Goal: Transaction & Acquisition: Purchase product/service

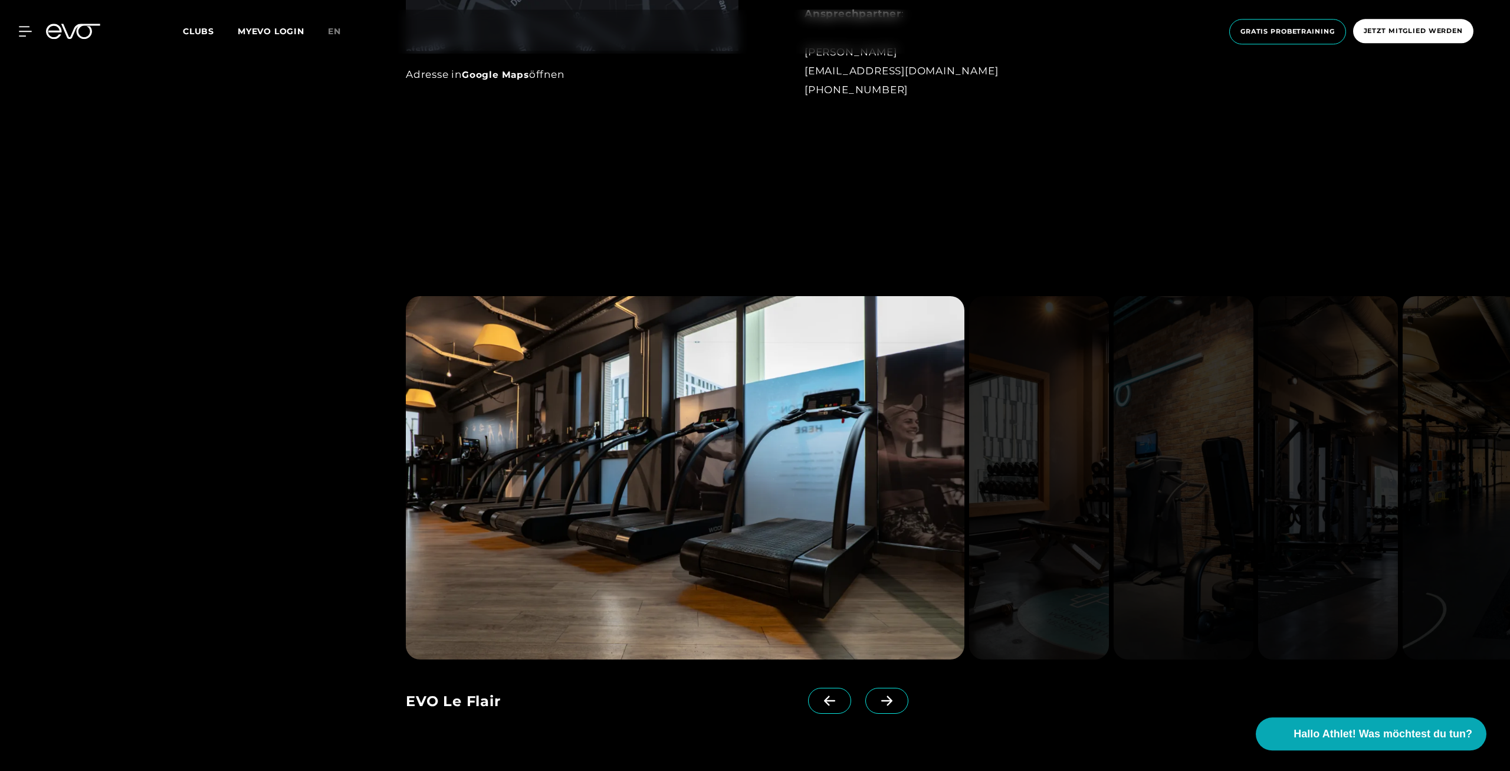
scroll to position [1323, 0]
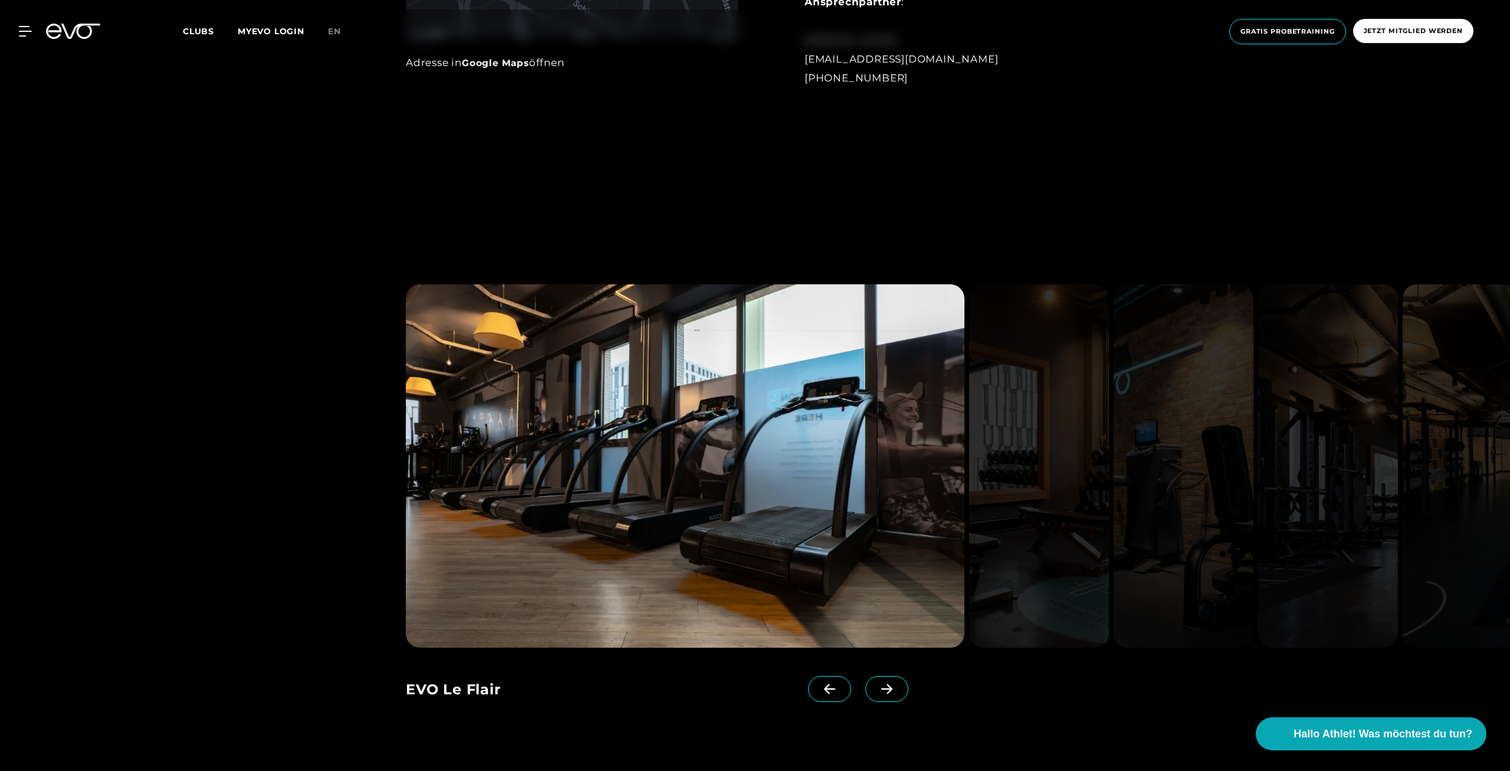
click at [877, 697] on span at bounding box center [886, 689] width 43 height 26
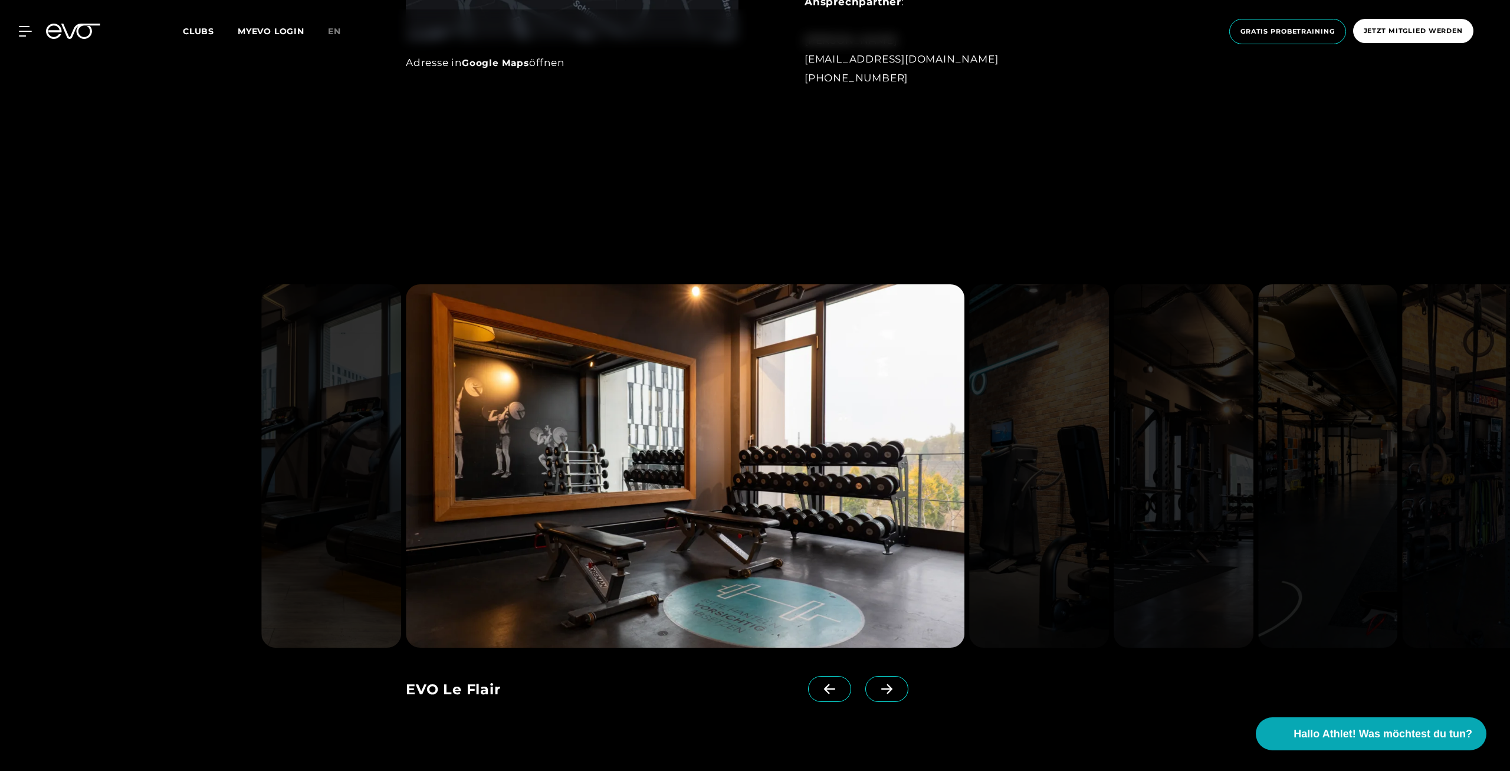
click at [878, 689] on icon at bounding box center [886, 688] width 21 height 11
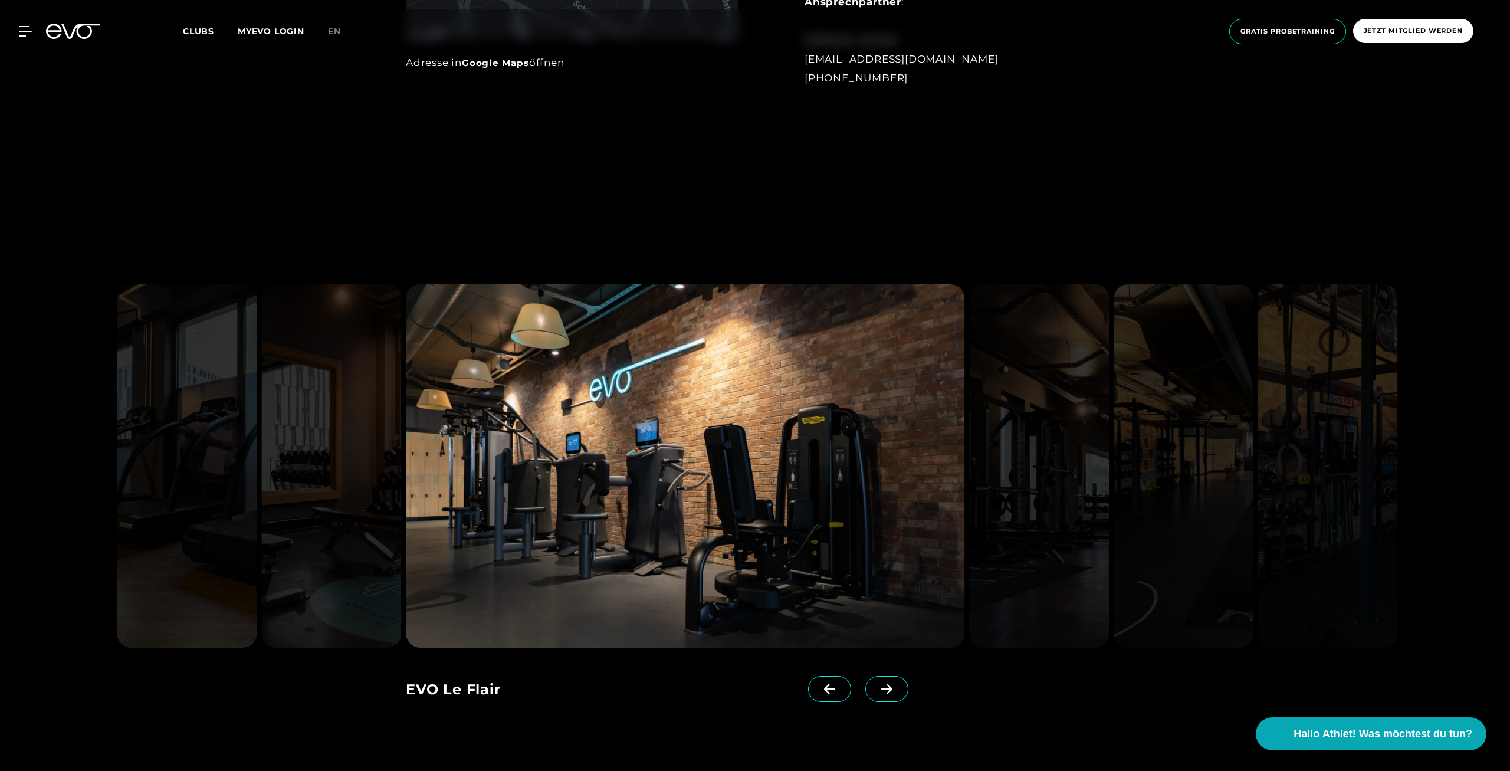
click at [878, 688] on icon at bounding box center [886, 688] width 21 height 11
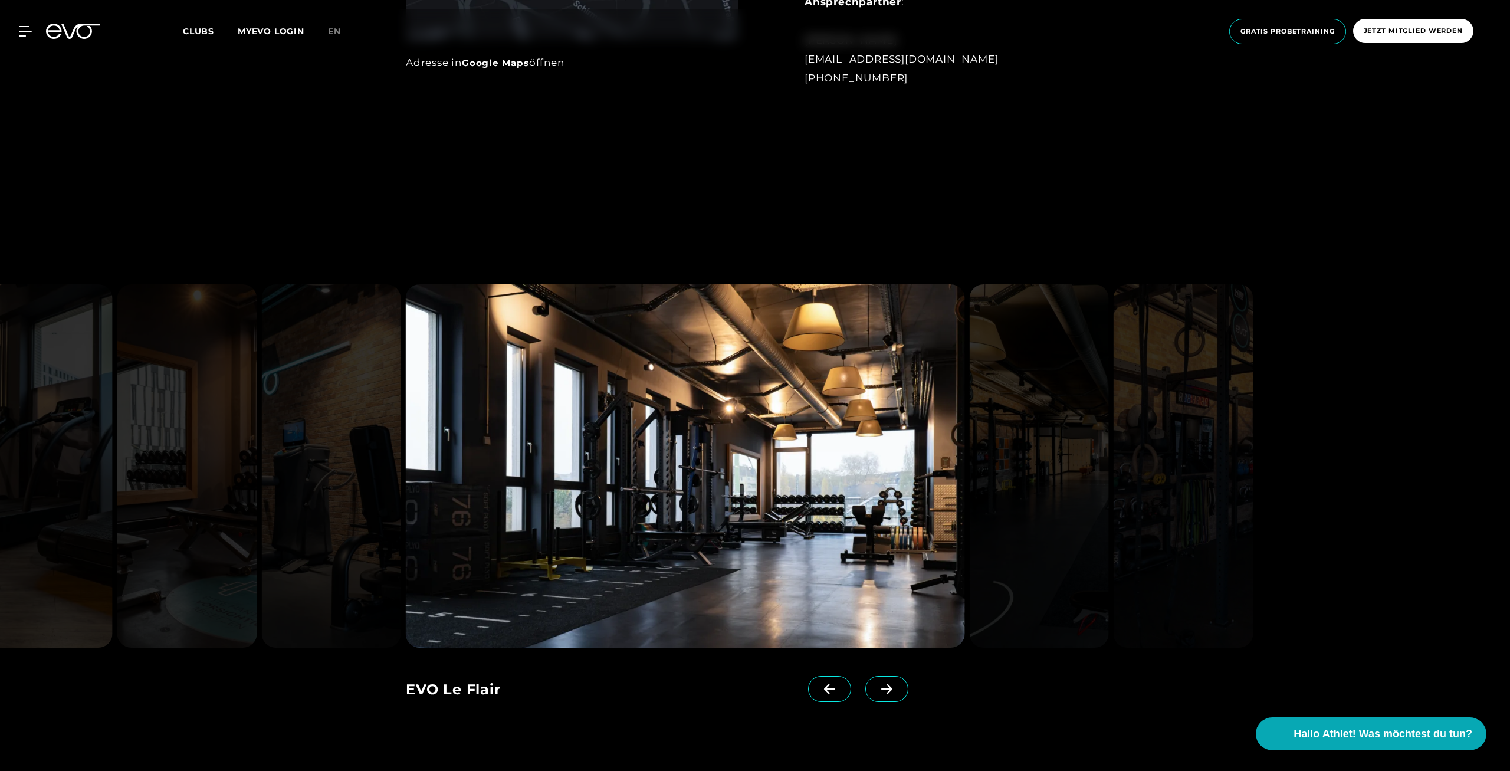
click at [878, 688] on icon at bounding box center [886, 688] width 21 height 11
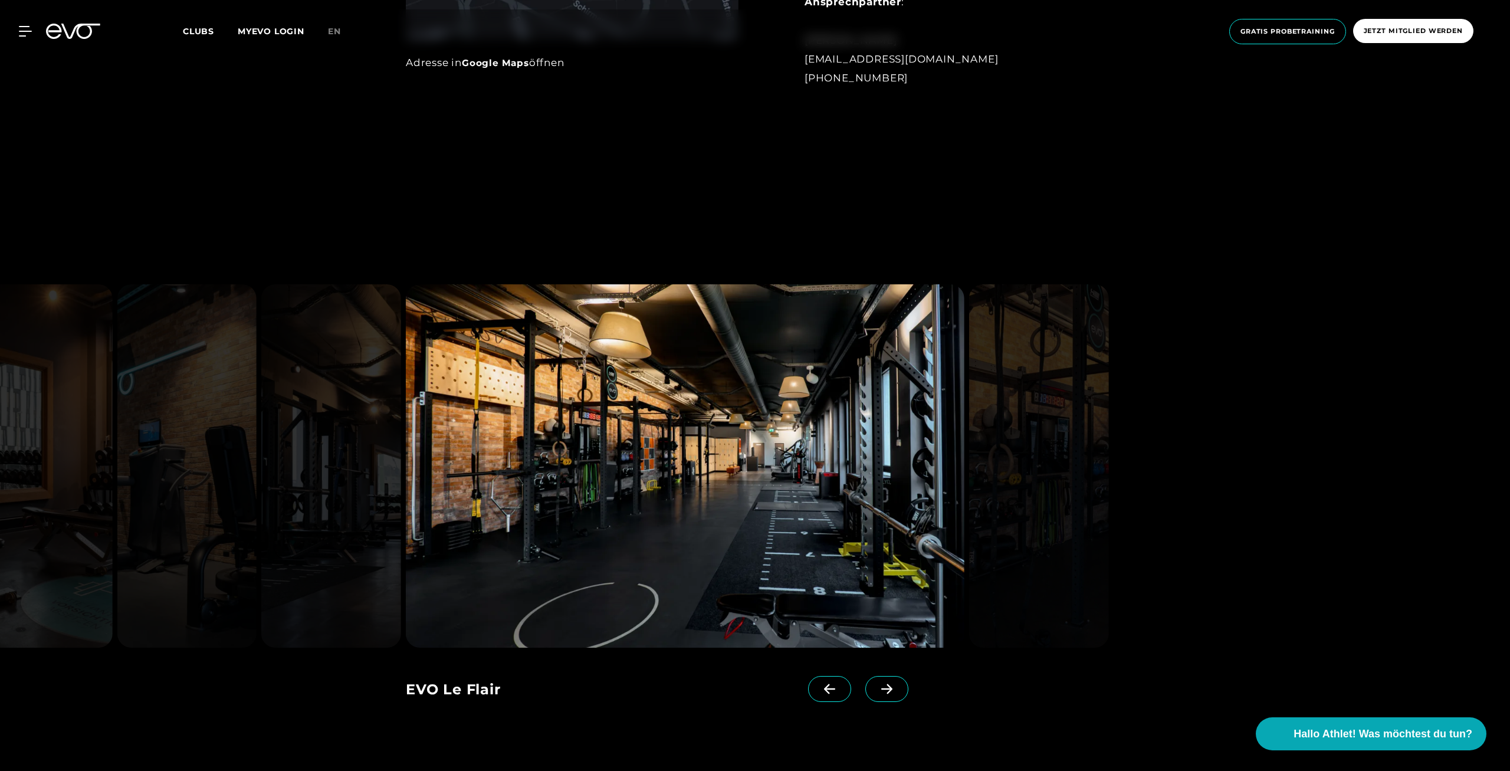
click at [878, 688] on icon at bounding box center [886, 688] width 21 height 11
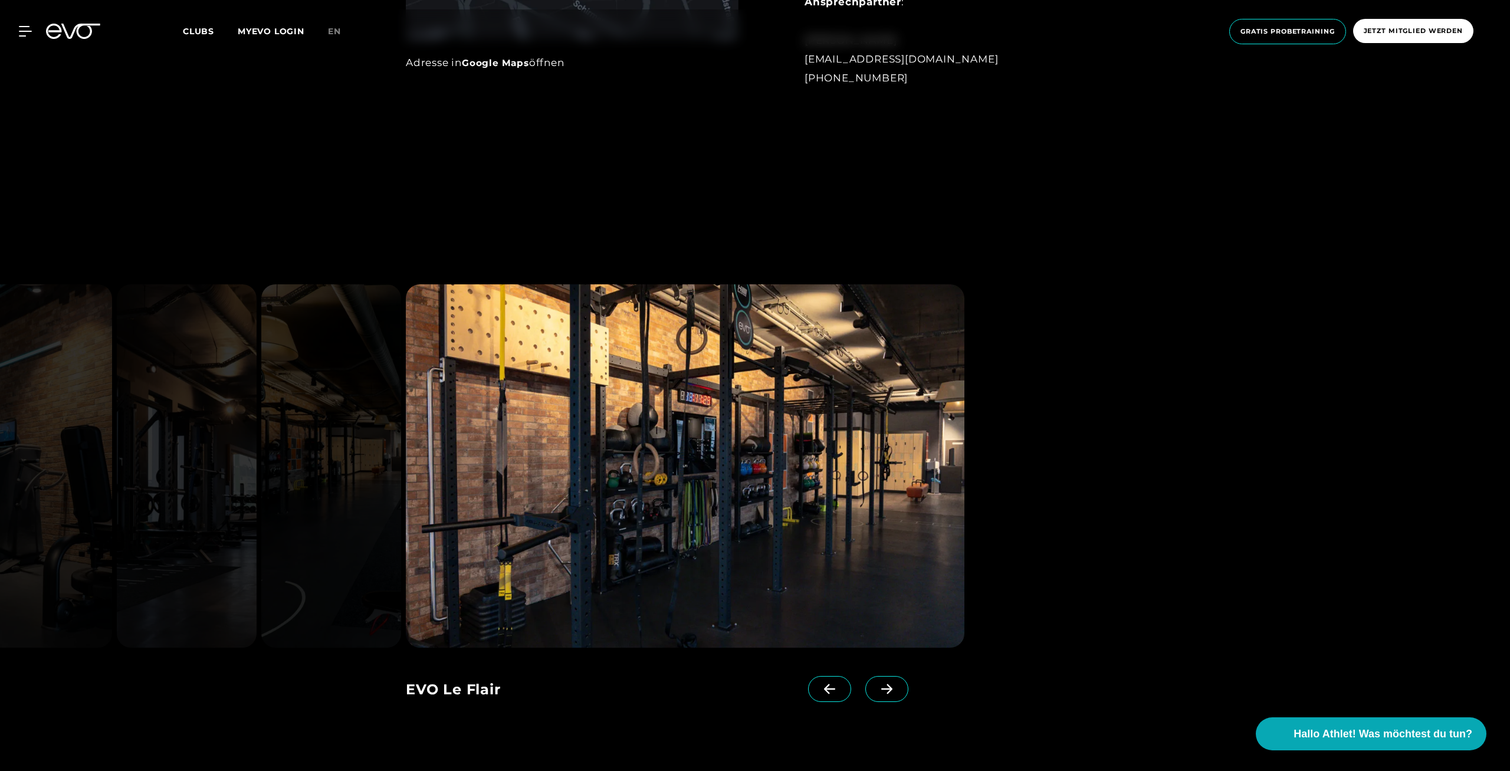
click at [878, 688] on icon at bounding box center [886, 688] width 21 height 11
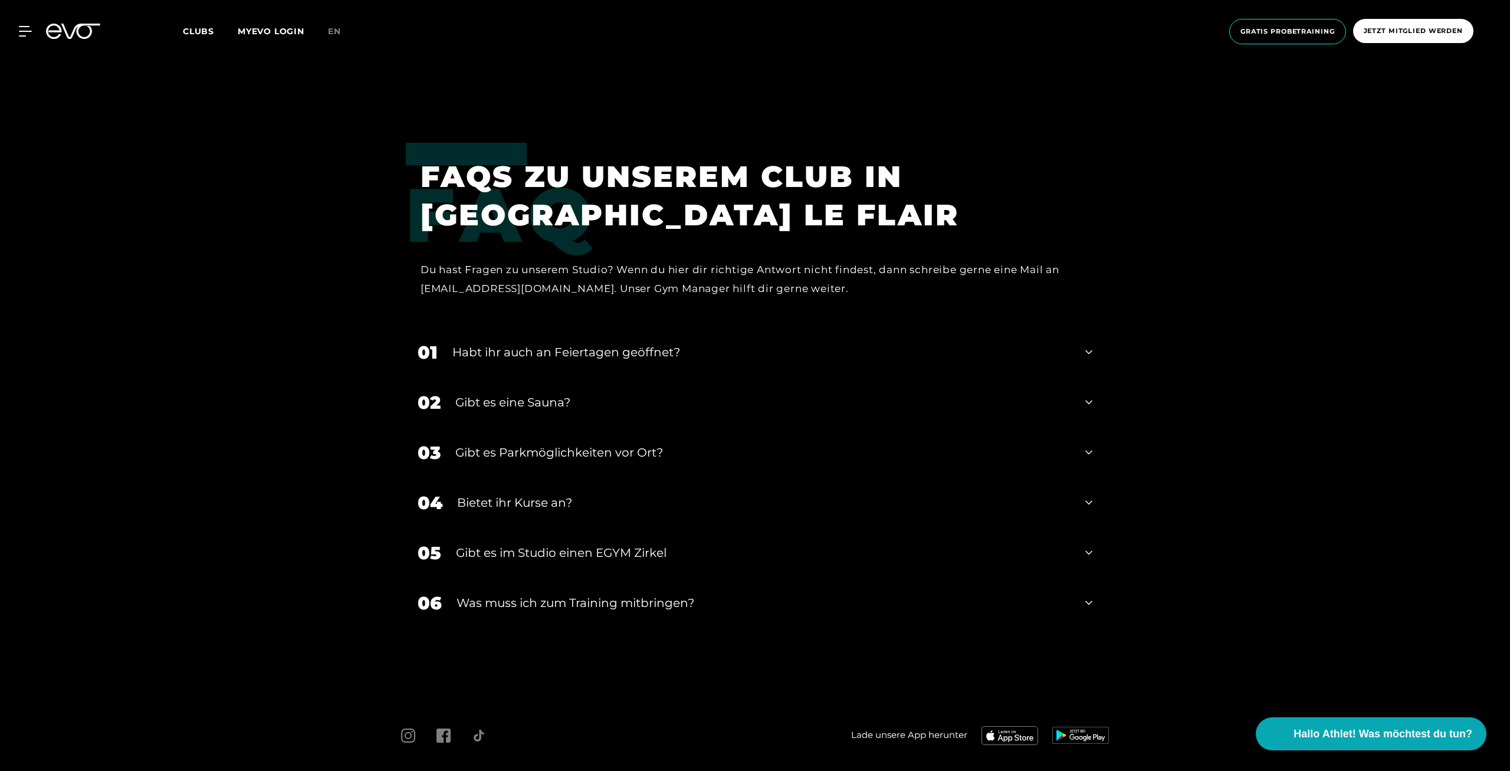
scroll to position [4572, 0]
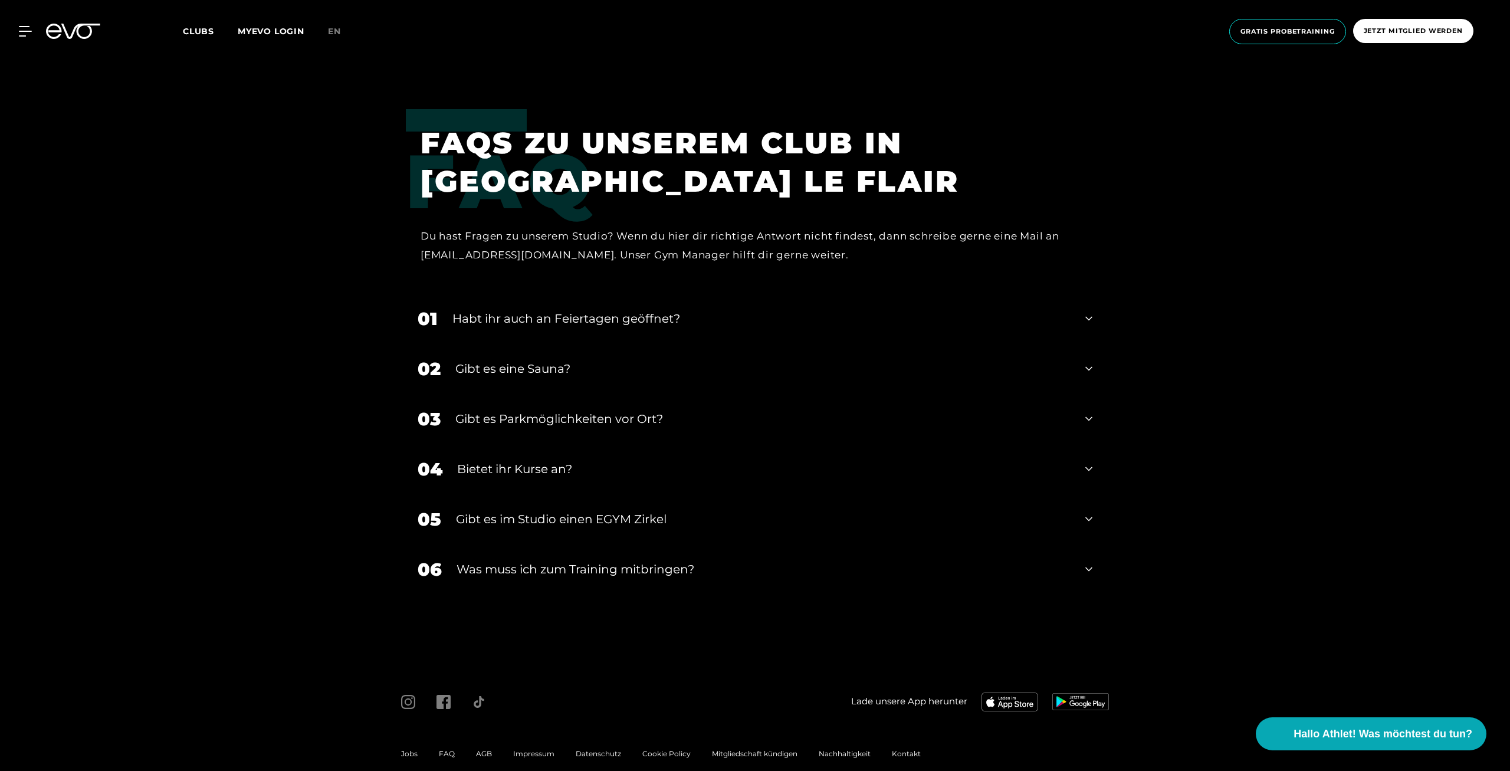
click at [1072, 475] on div "04 Bietet ihr [DEMOGRAPHIC_DATA]?" at bounding box center [755, 469] width 698 height 50
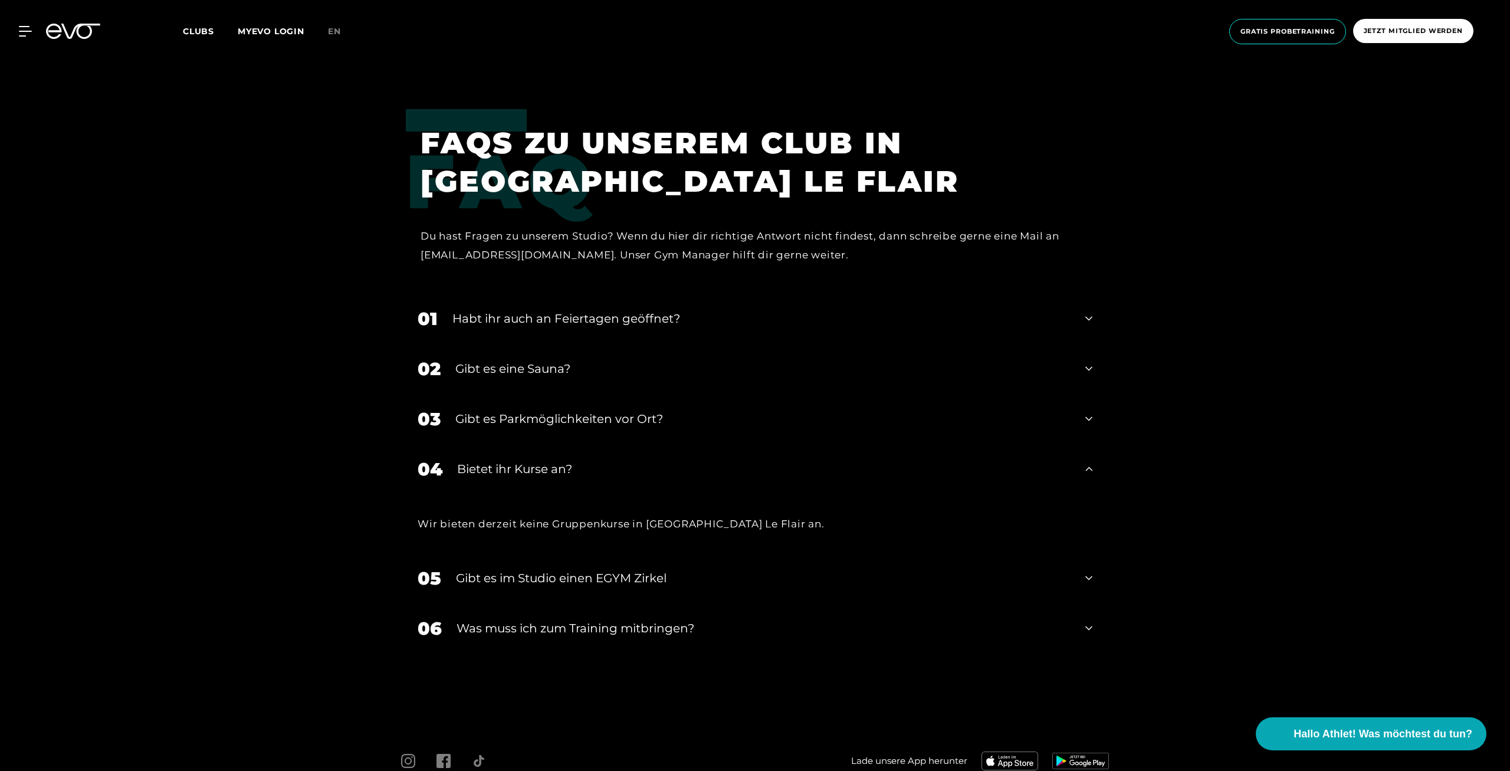
click at [1072, 475] on div "04 Bietet ihr [DEMOGRAPHIC_DATA]?" at bounding box center [755, 469] width 698 height 50
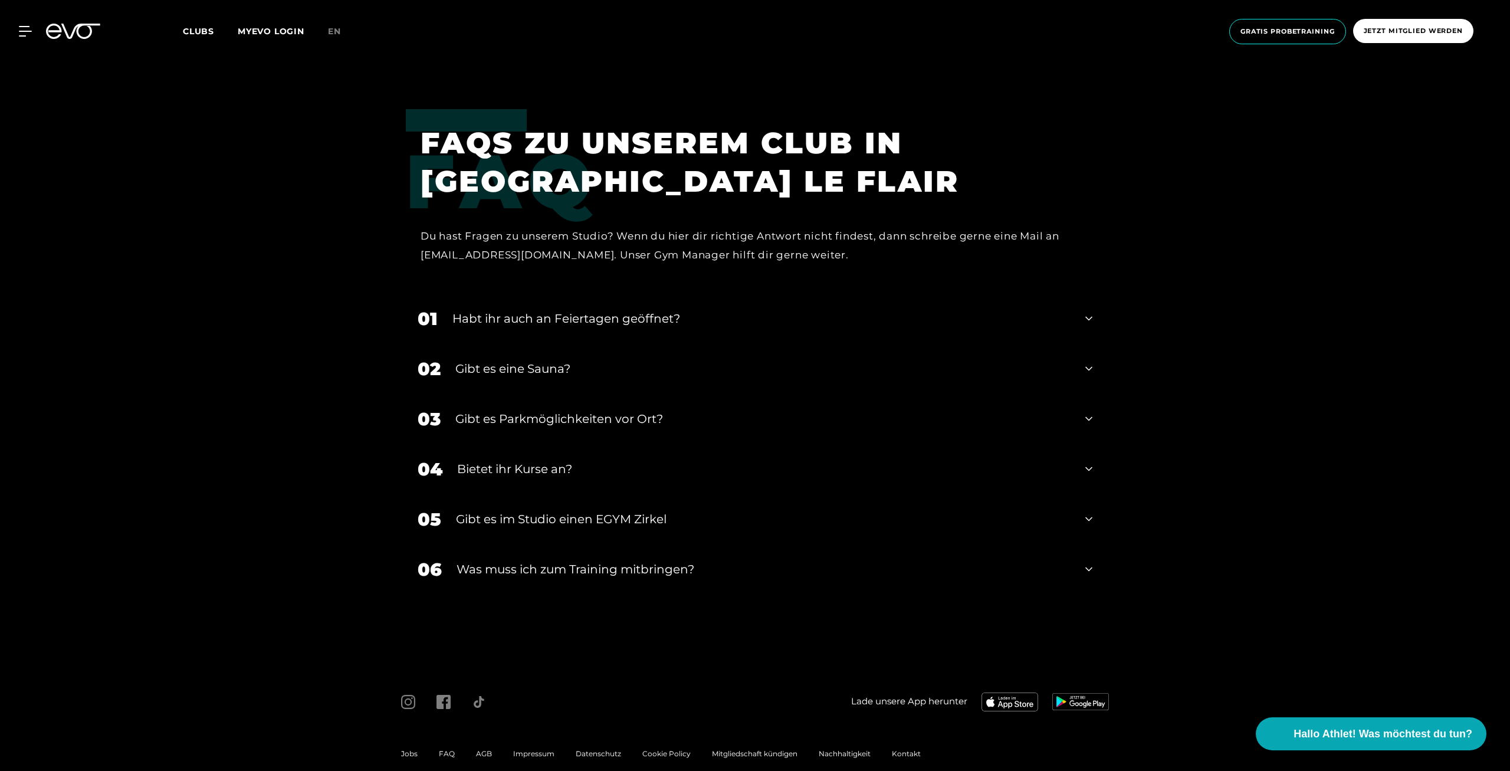
click at [1024, 314] on div "Habt ihr auch an Feiertagen geöffnet?" at bounding box center [761, 319] width 618 height 18
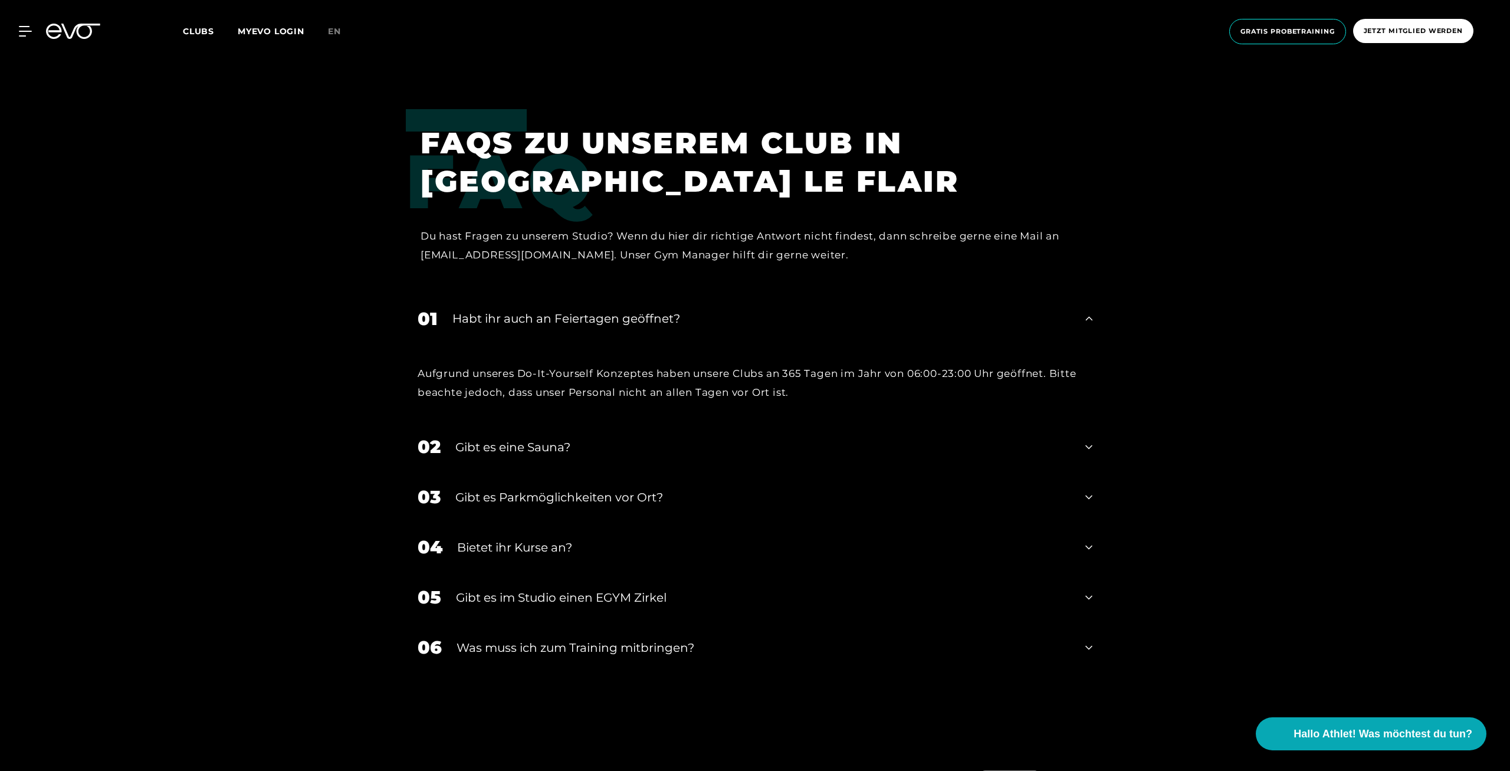
click at [1025, 318] on div "Habt ihr auch an Feiertagen geöffnet?" at bounding box center [761, 319] width 618 height 18
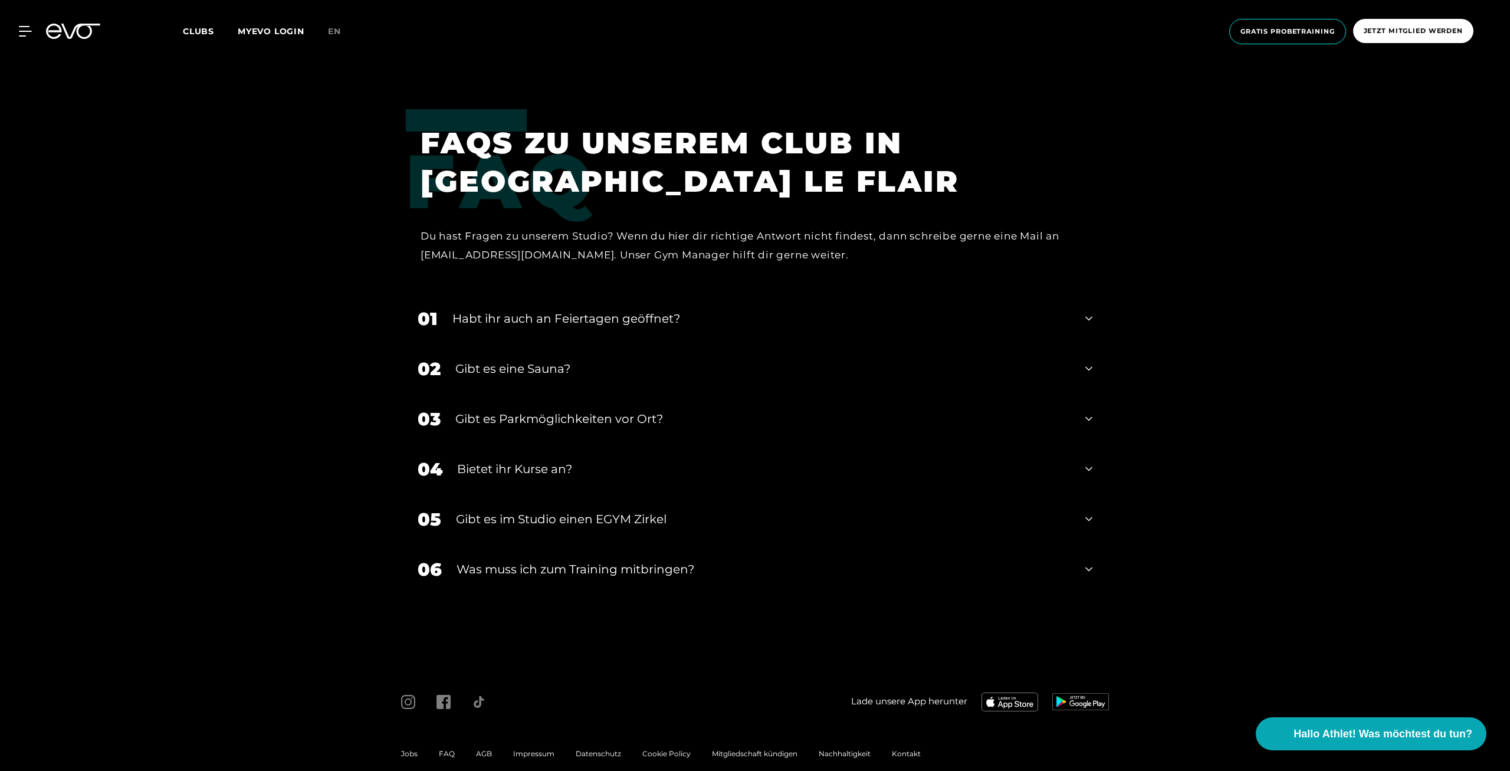
click at [1033, 362] on div "02 Gibt es eine Sauna?" at bounding box center [755, 369] width 698 height 50
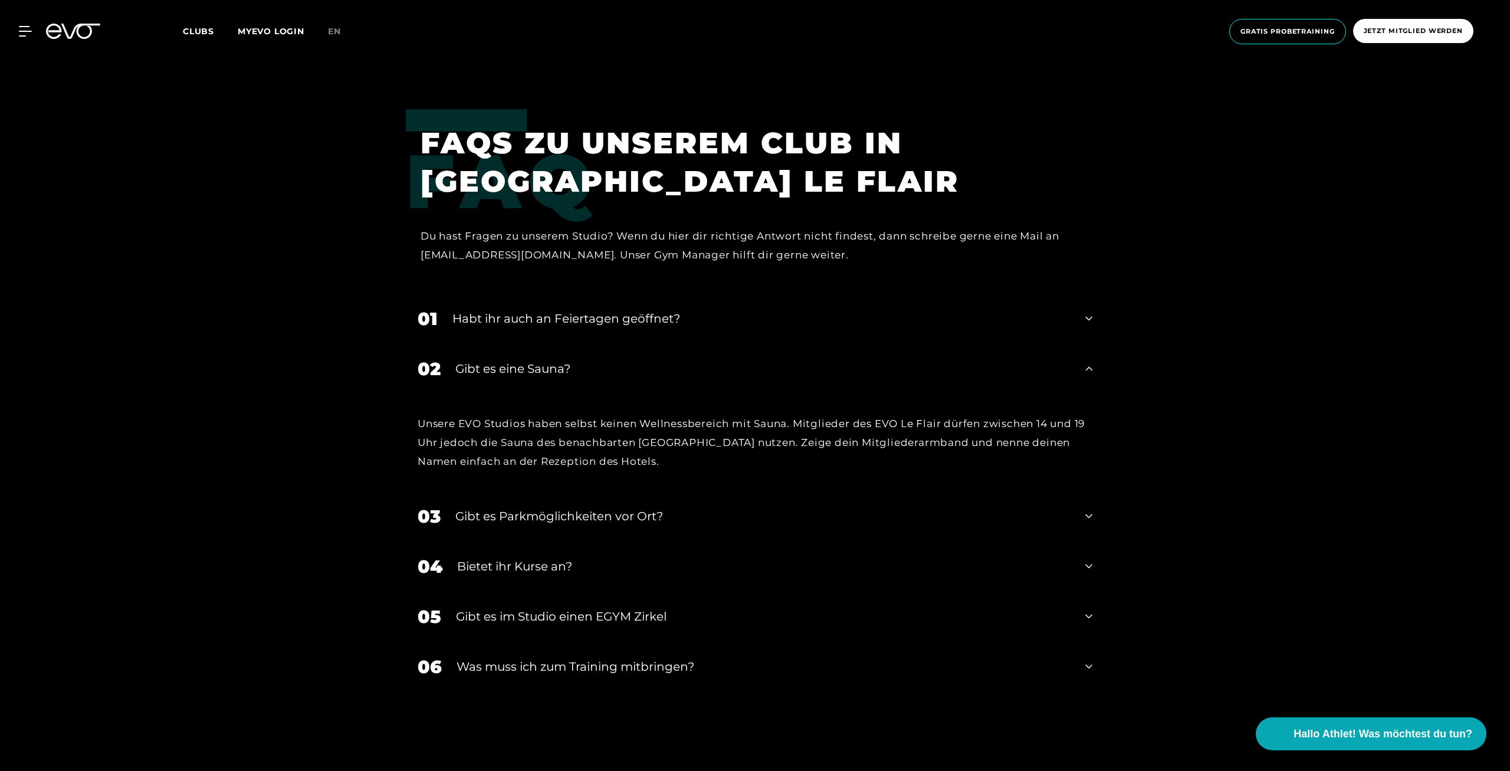
click at [1033, 366] on div "Gibt es eine Sauna?" at bounding box center [762, 369] width 615 height 18
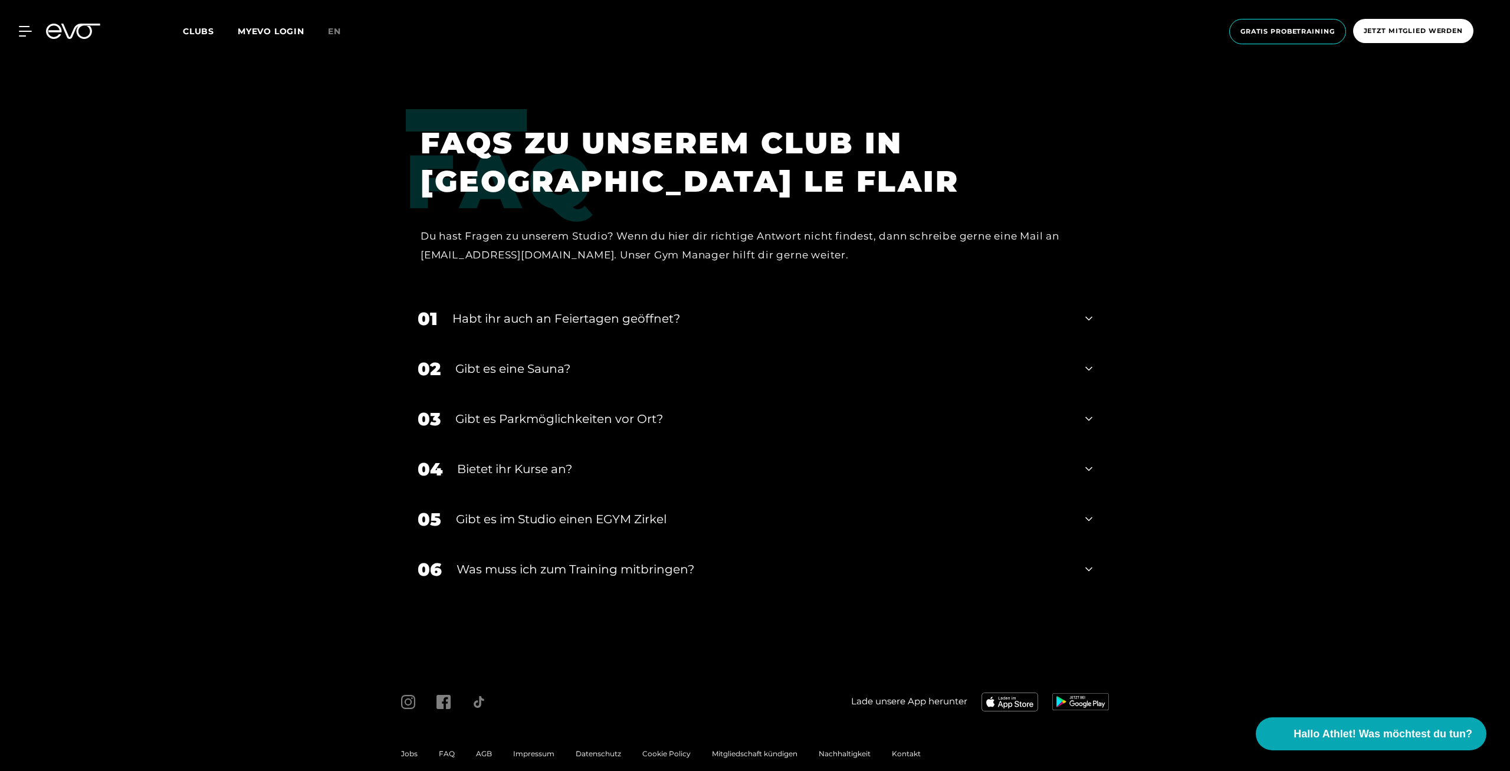
click at [961, 574] on div "Was muss ich zum Training mitbringen?" at bounding box center [763, 569] width 614 height 18
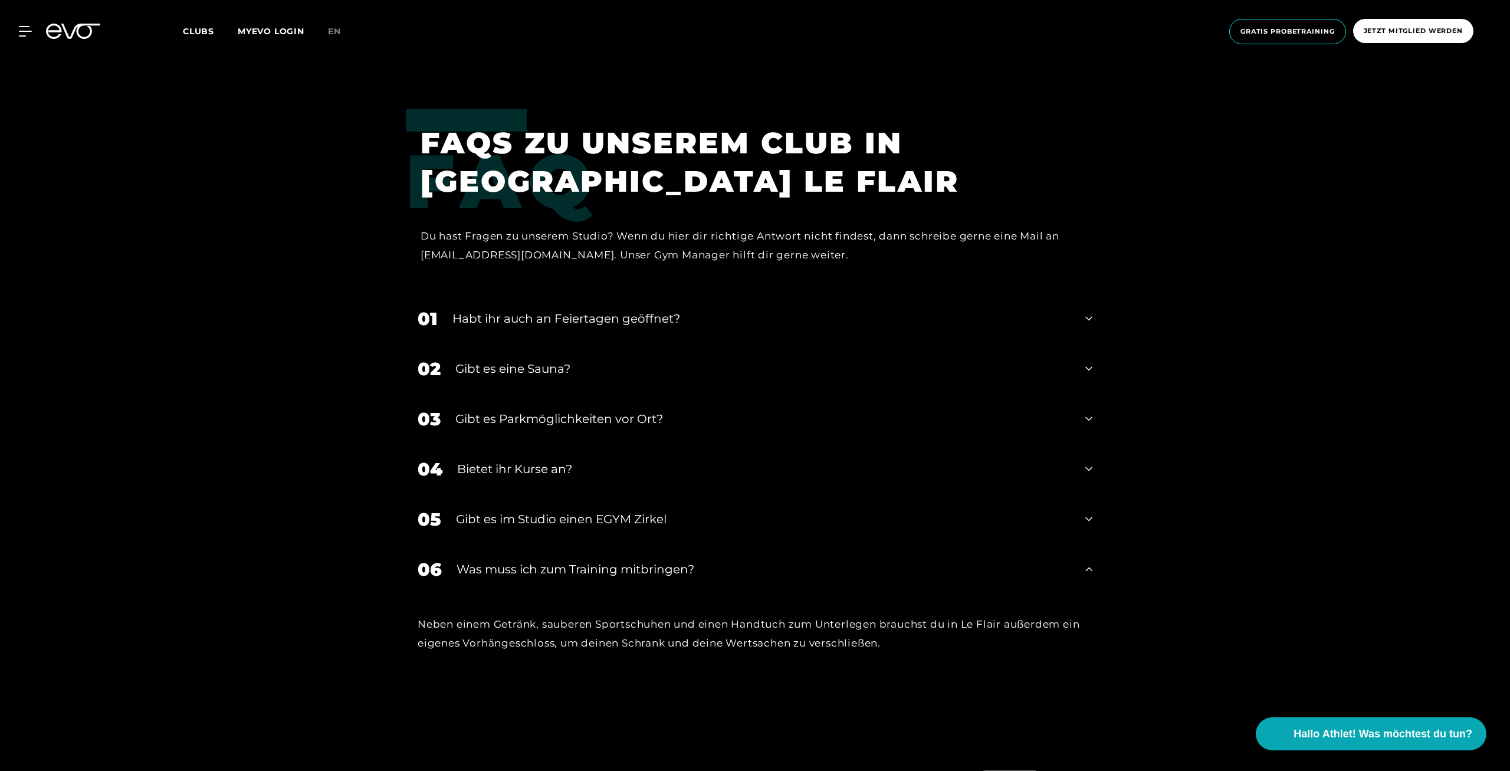
click at [961, 574] on div "Was muss ich zum Training mitbringen?" at bounding box center [763, 569] width 614 height 18
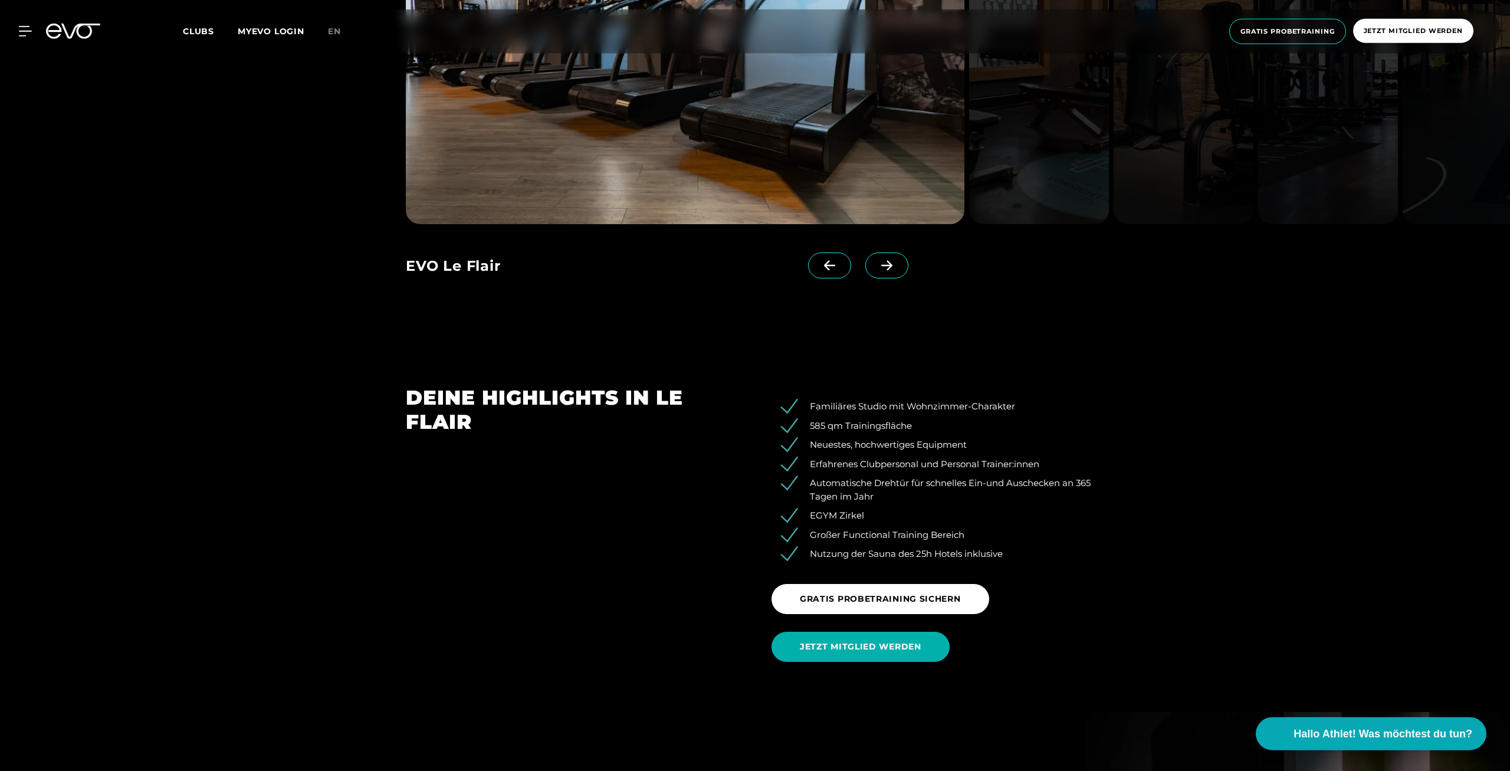
scroll to position [1886, 0]
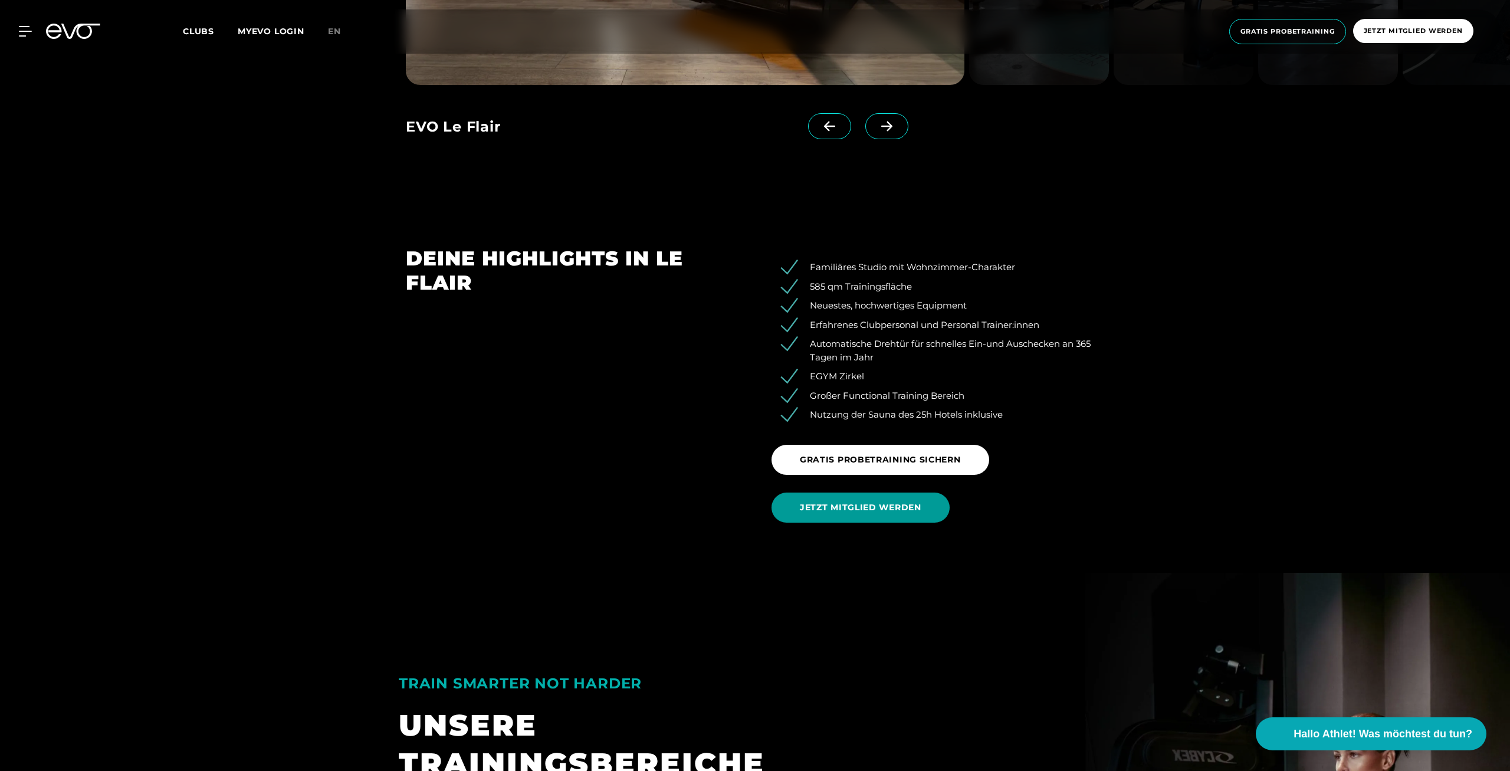
click at [865, 511] on span "JETZT MITGLIED WERDEN" at bounding box center [860, 507] width 121 height 12
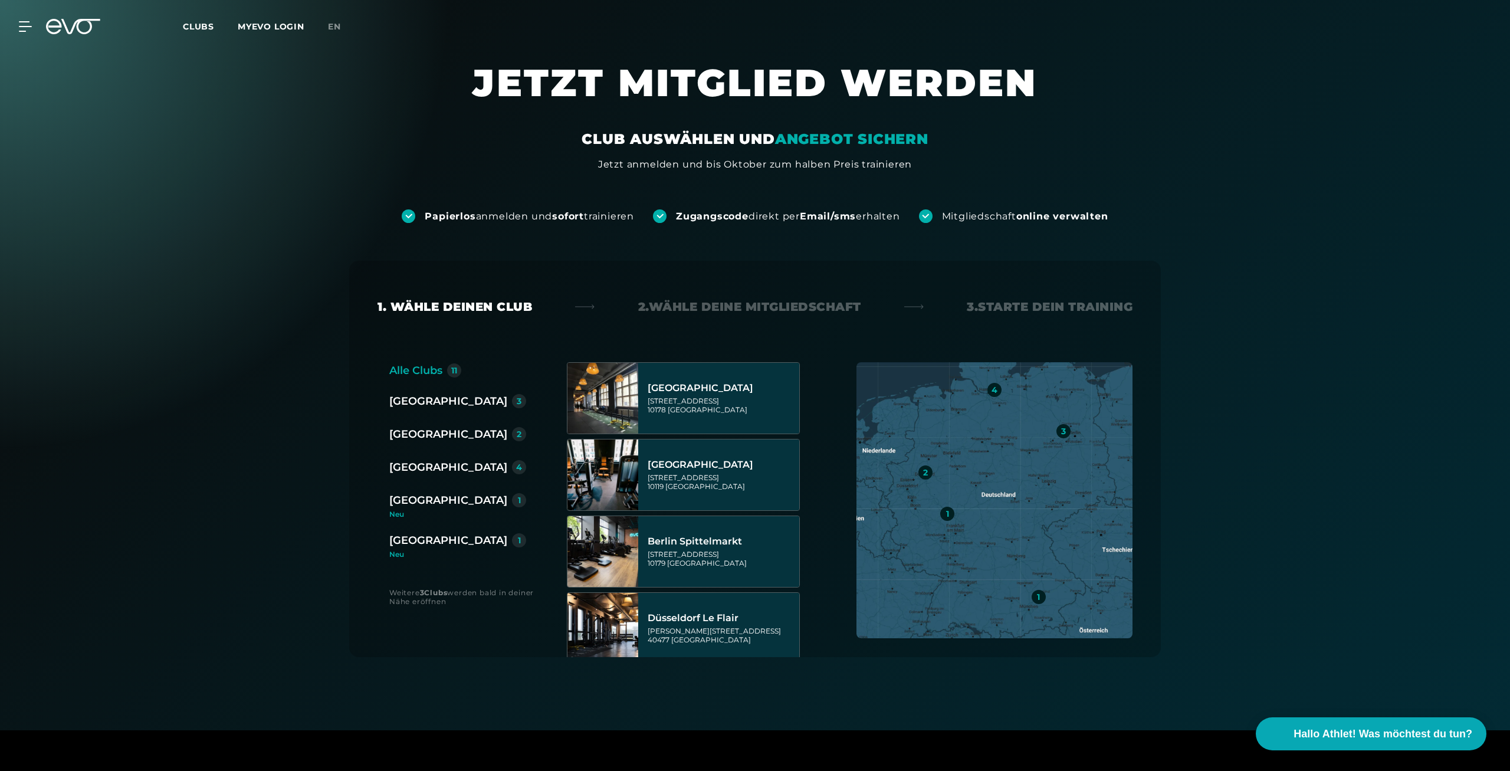
click at [436, 436] on div "[GEOGRAPHIC_DATA]" at bounding box center [448, 434] width 118 height 17
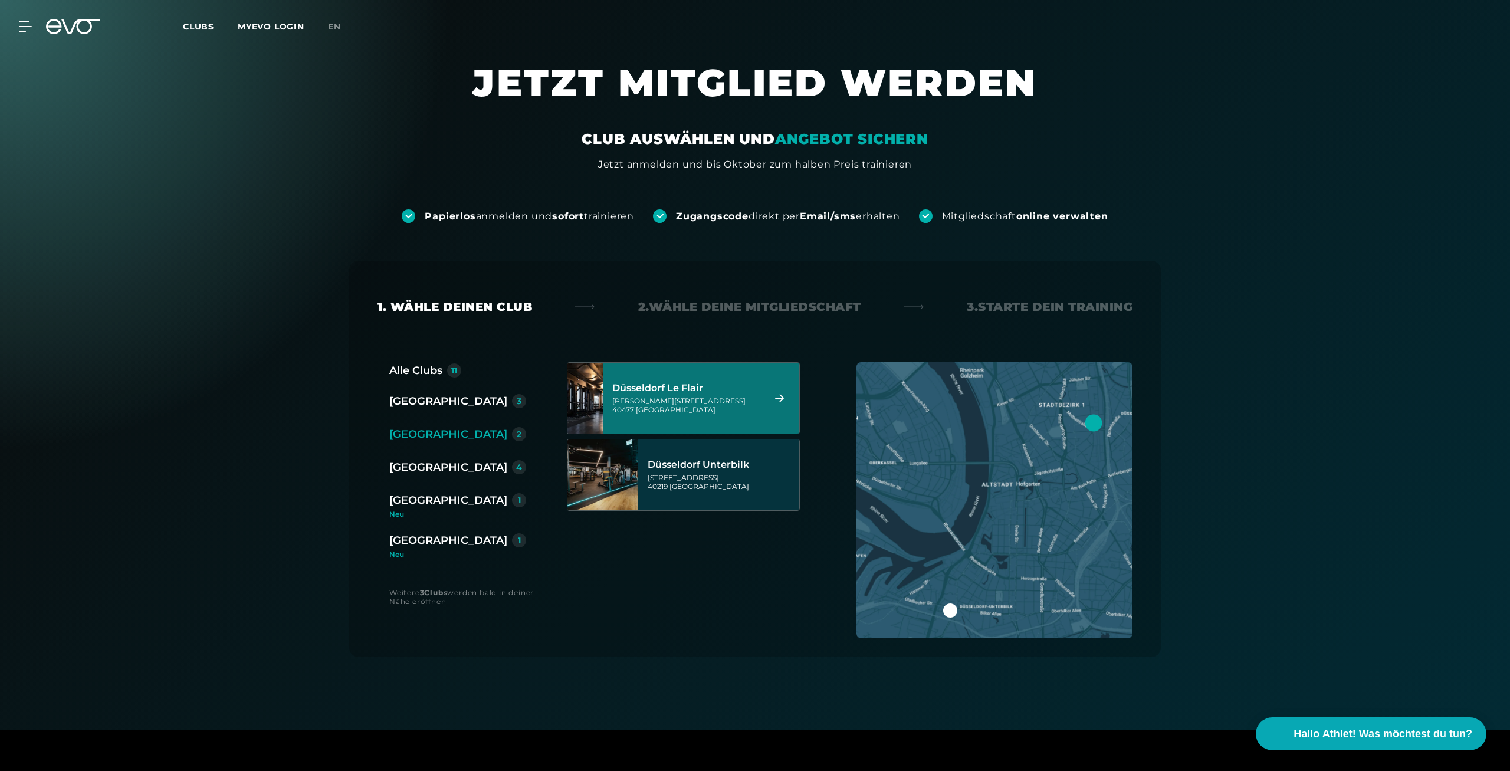
click at [705, 400] on div "[PERSON_NAME][STREET_ADDRESS]" at bounding box center [686, 405] width 148 height 18
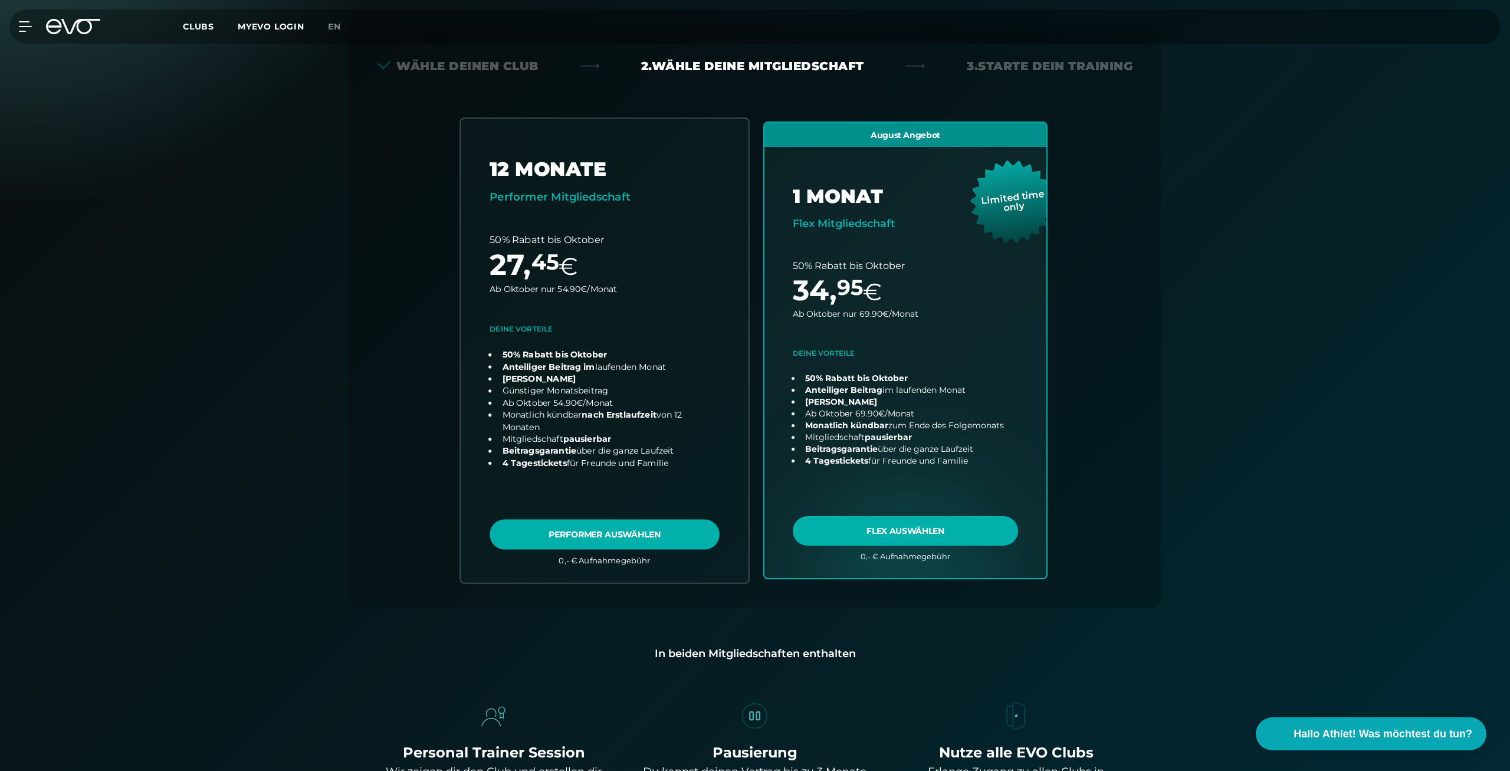
scroll to position [180, 0]
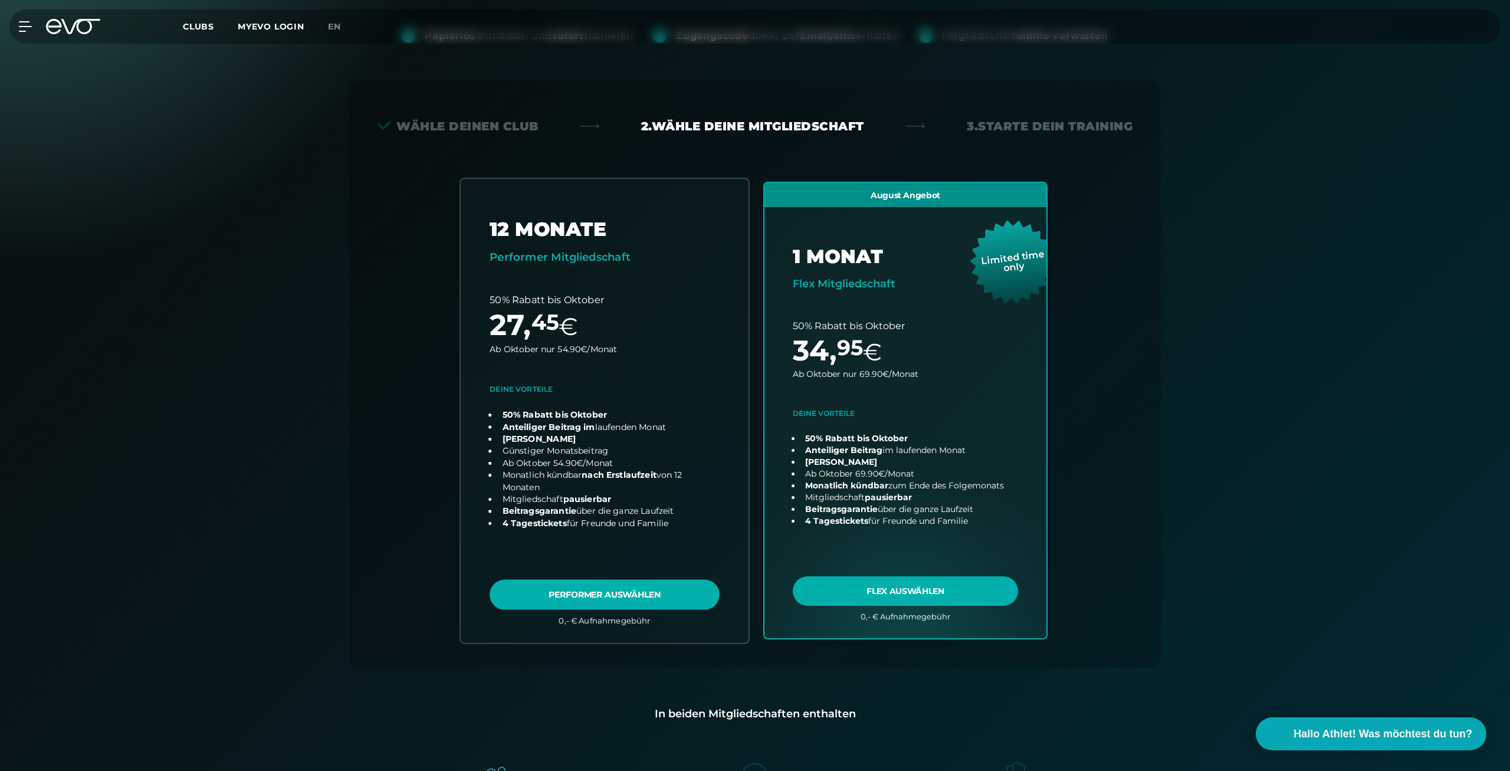
click at [579, 600] on link "choose plan" at bounding box center [605, 411] width 288 height 464
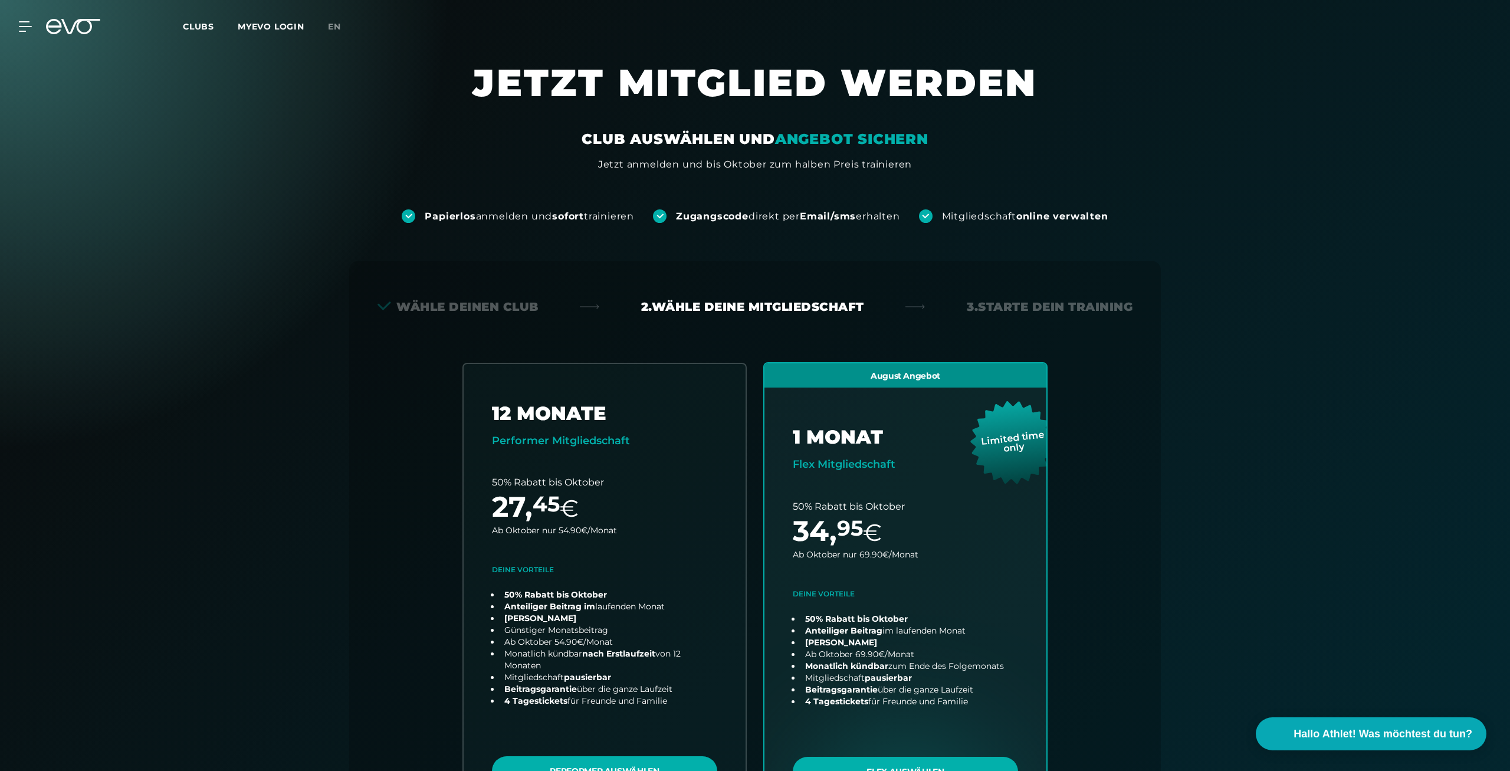
click at [68, 31] on icon at bounding box center [80, 26] width 39 height 15
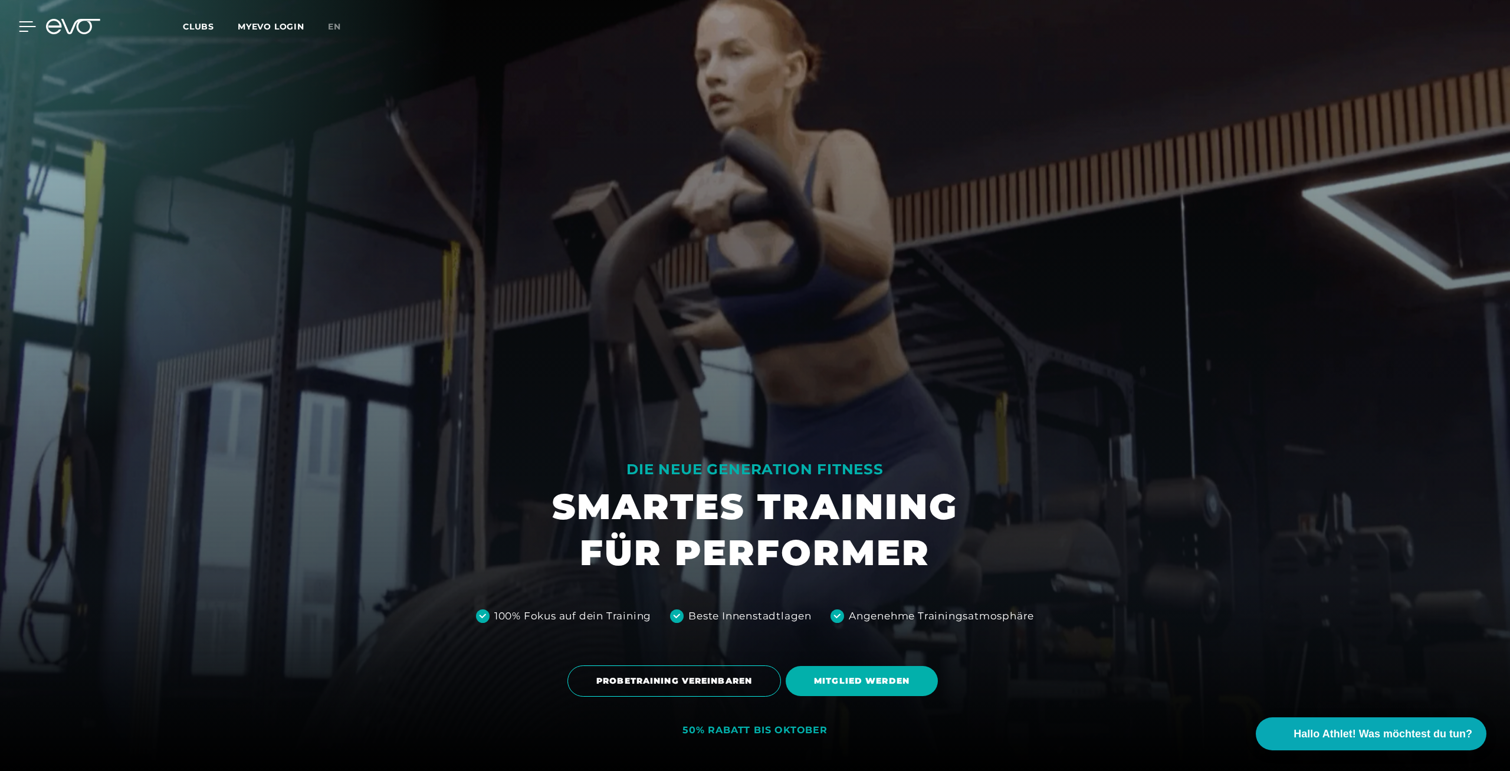
click at [27, 24] on icon at bounding box center [27, 26] width 17 height 11
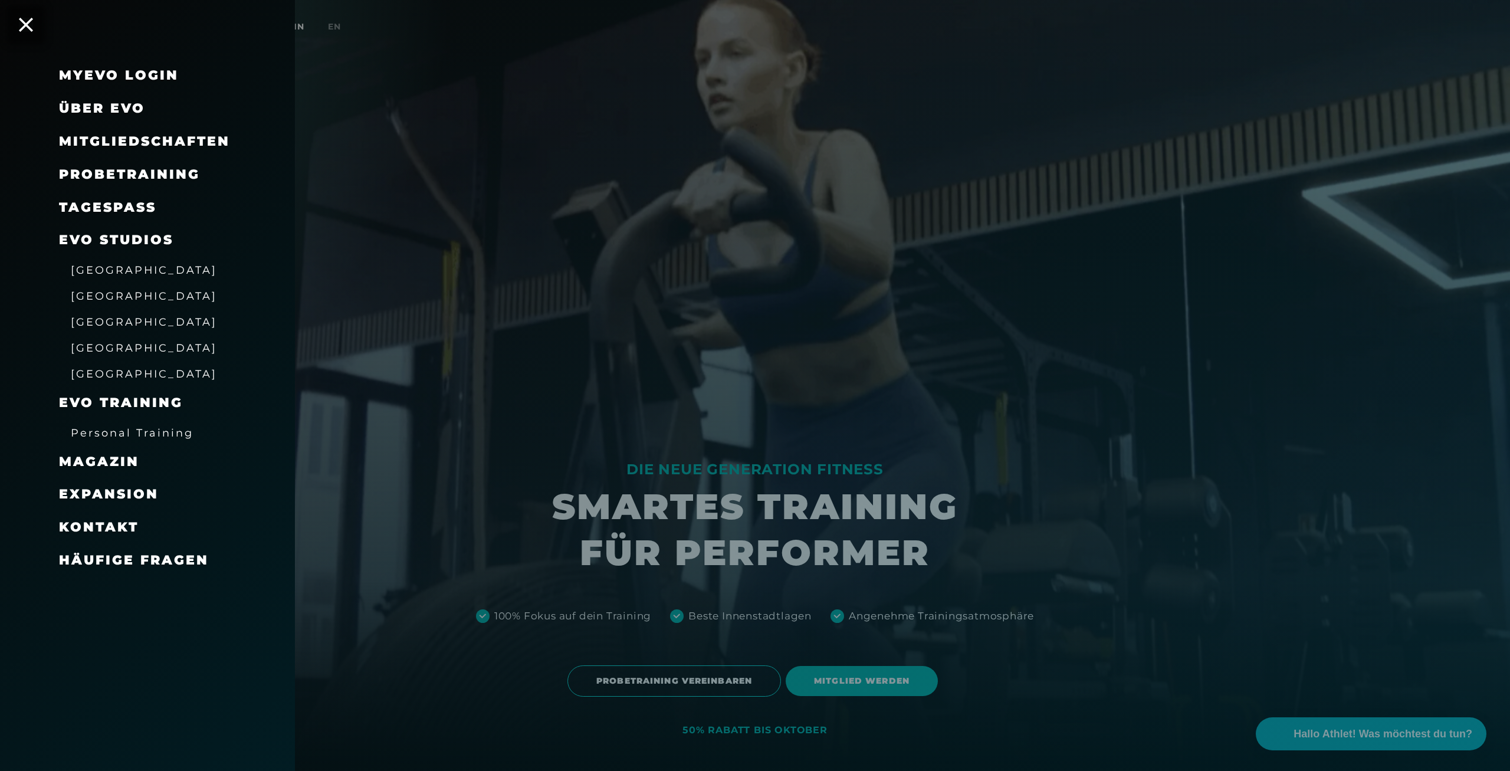
click at [85, 268] on span "[GEOGRAPHIC_DATA]" at bounding box center [144, 270] width 146 height 12
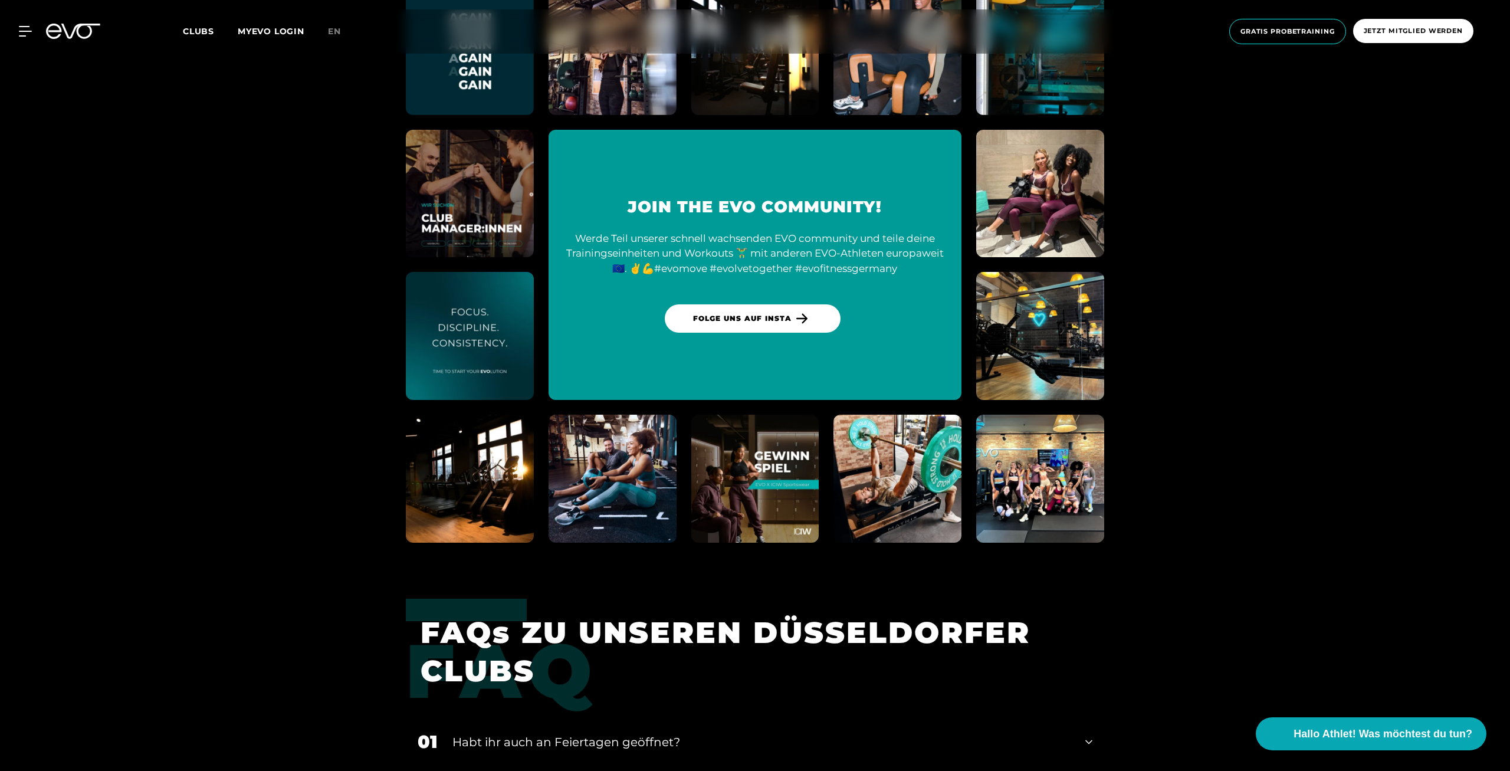
scroll to position [3489, 0]
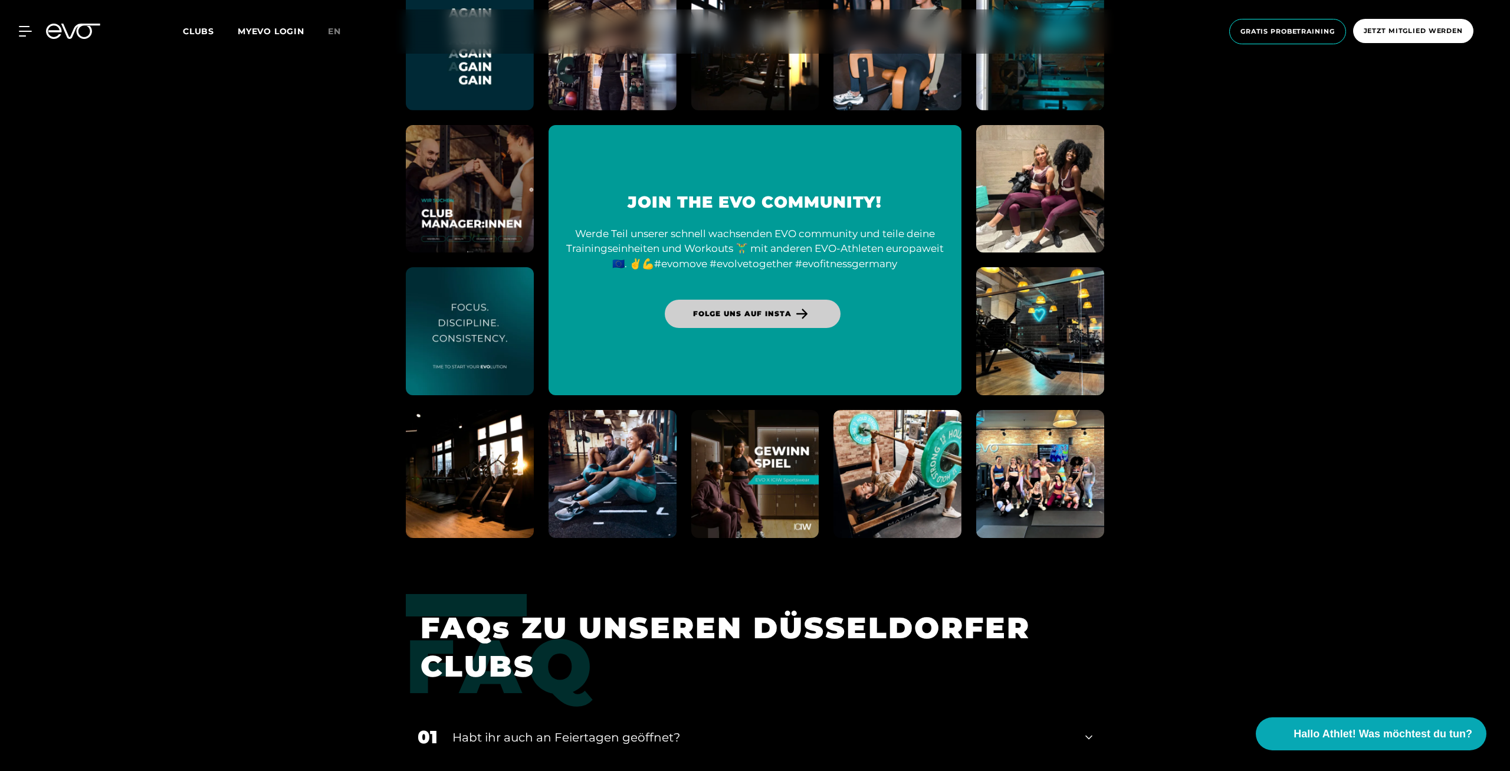
click at [783, 317] on span "Folge uns auf Insta" at bounding box center [742, 313] width 98 height 11
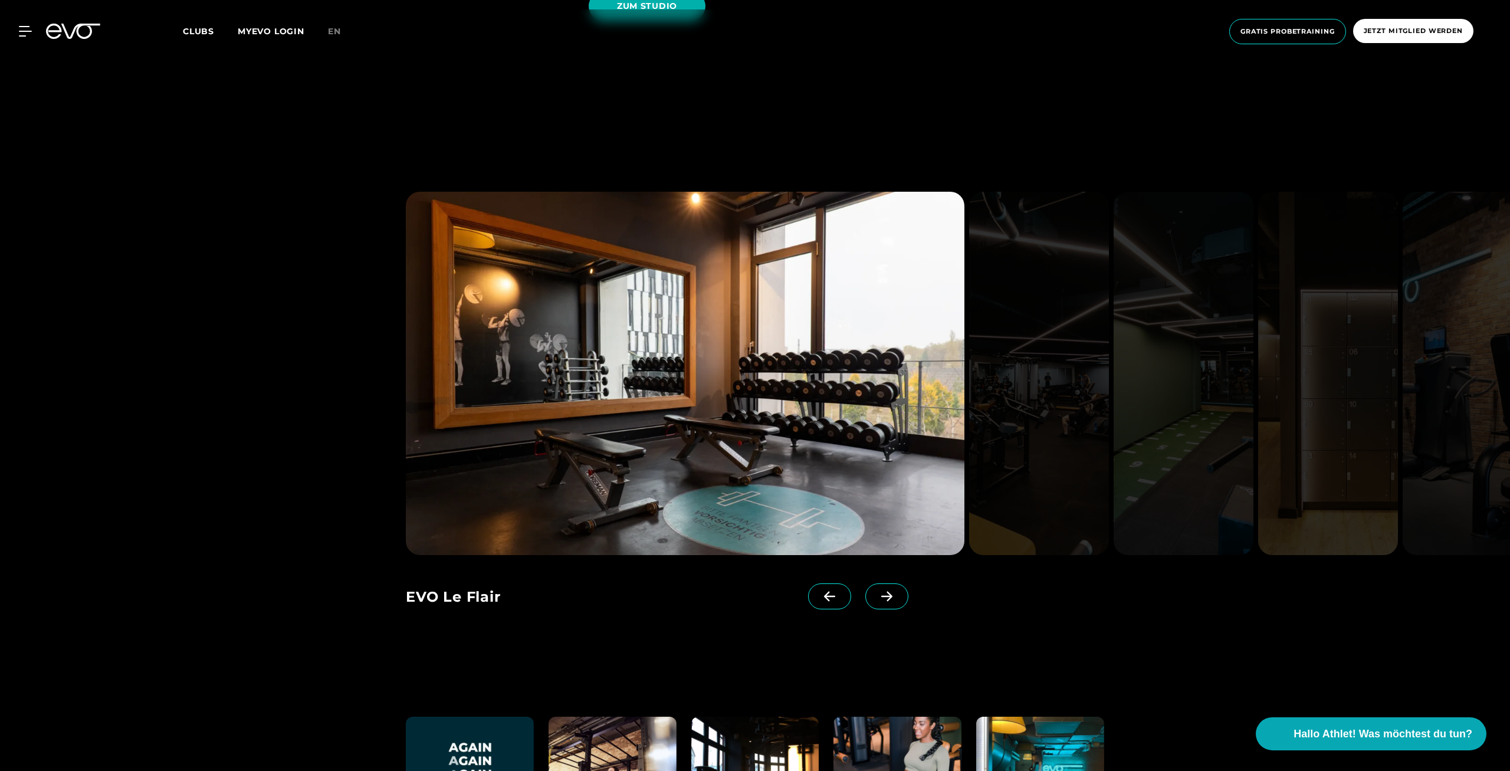
scroll to position [2707, 0]
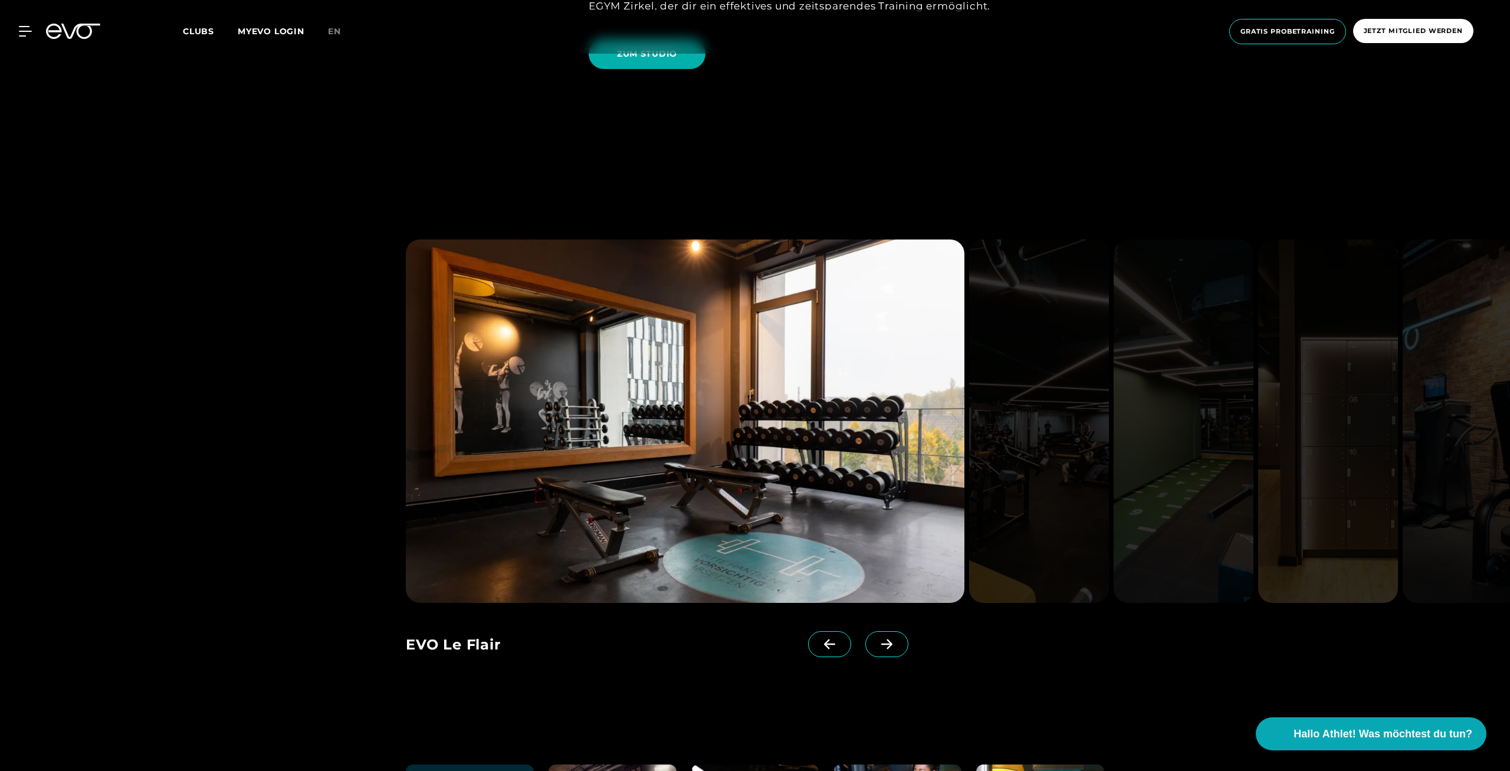
click at [892, 643] on icon at bounding box center [886, 644] width 21 height 11
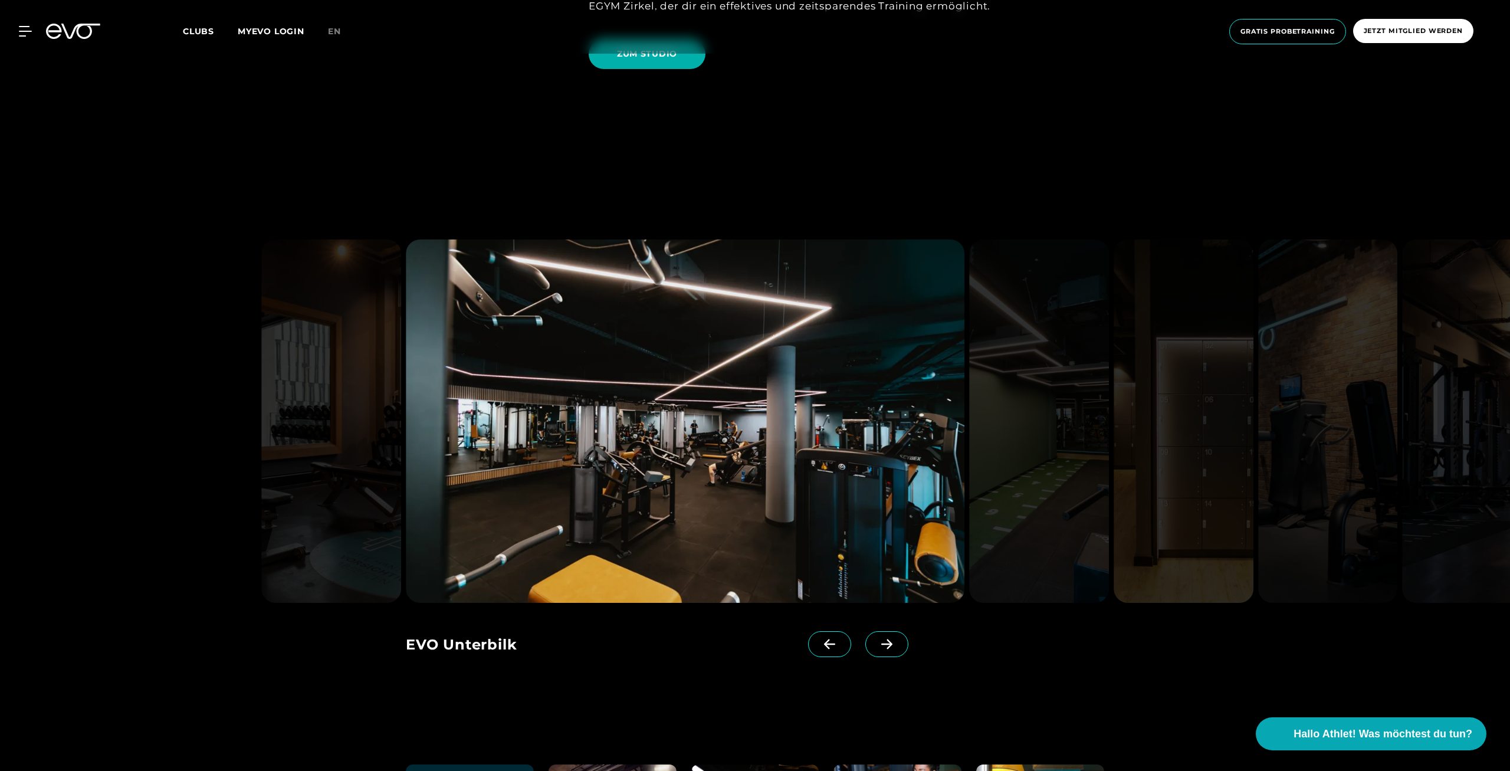
click at [892, 643] on icon at bounding box center [886, 644] width 21 height 11
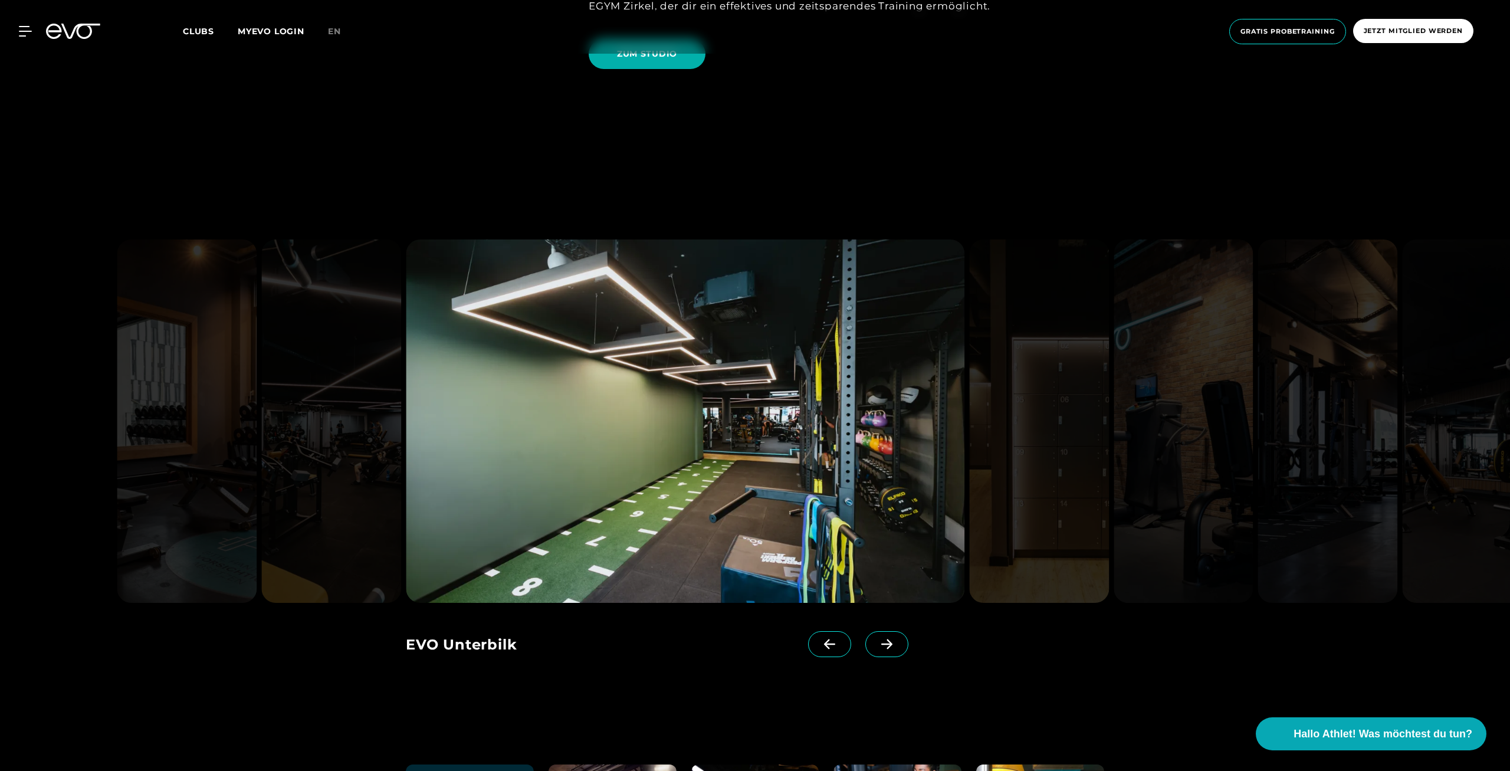
click at [892, 643] on icon at bounding box center [886, 644] width 21 height 11
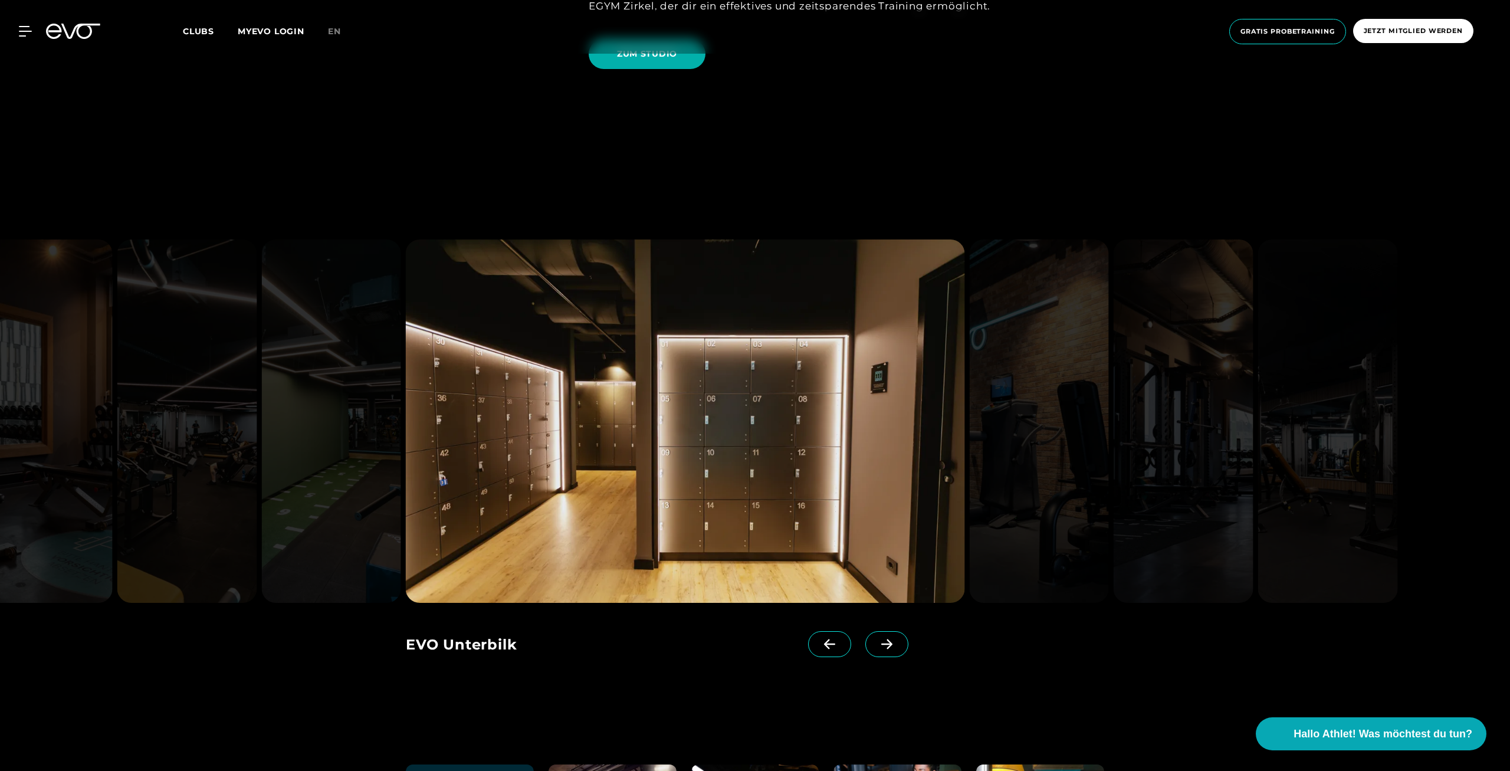
click at [892, 643] on icon at bounding box center [886, 644] width 21 height 11
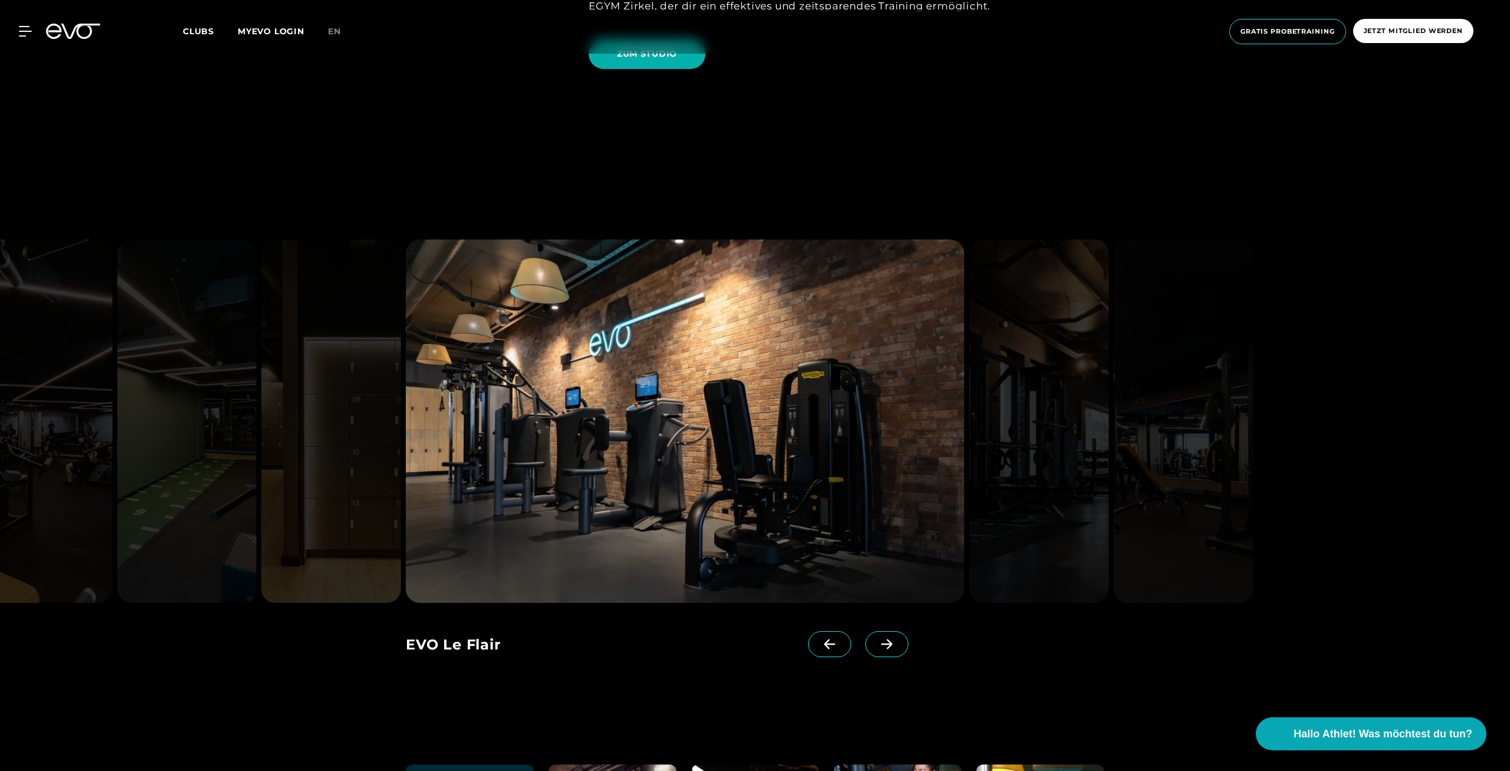
click at [892, 643] on icon at bounding box center [886, 644] width 21 height 11
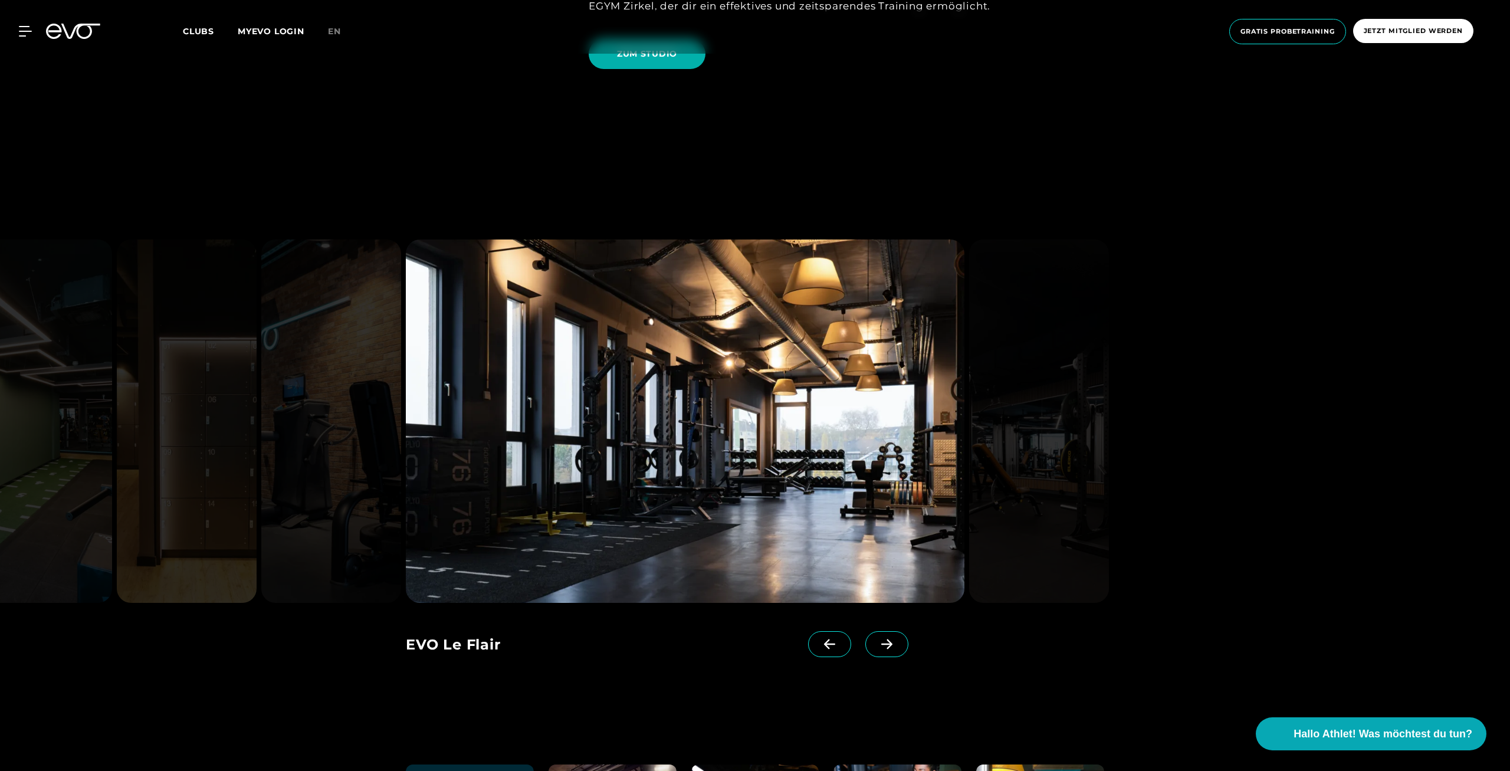
click at [892, 643] on icon at bounding box center [886, 644] width 21 height 11
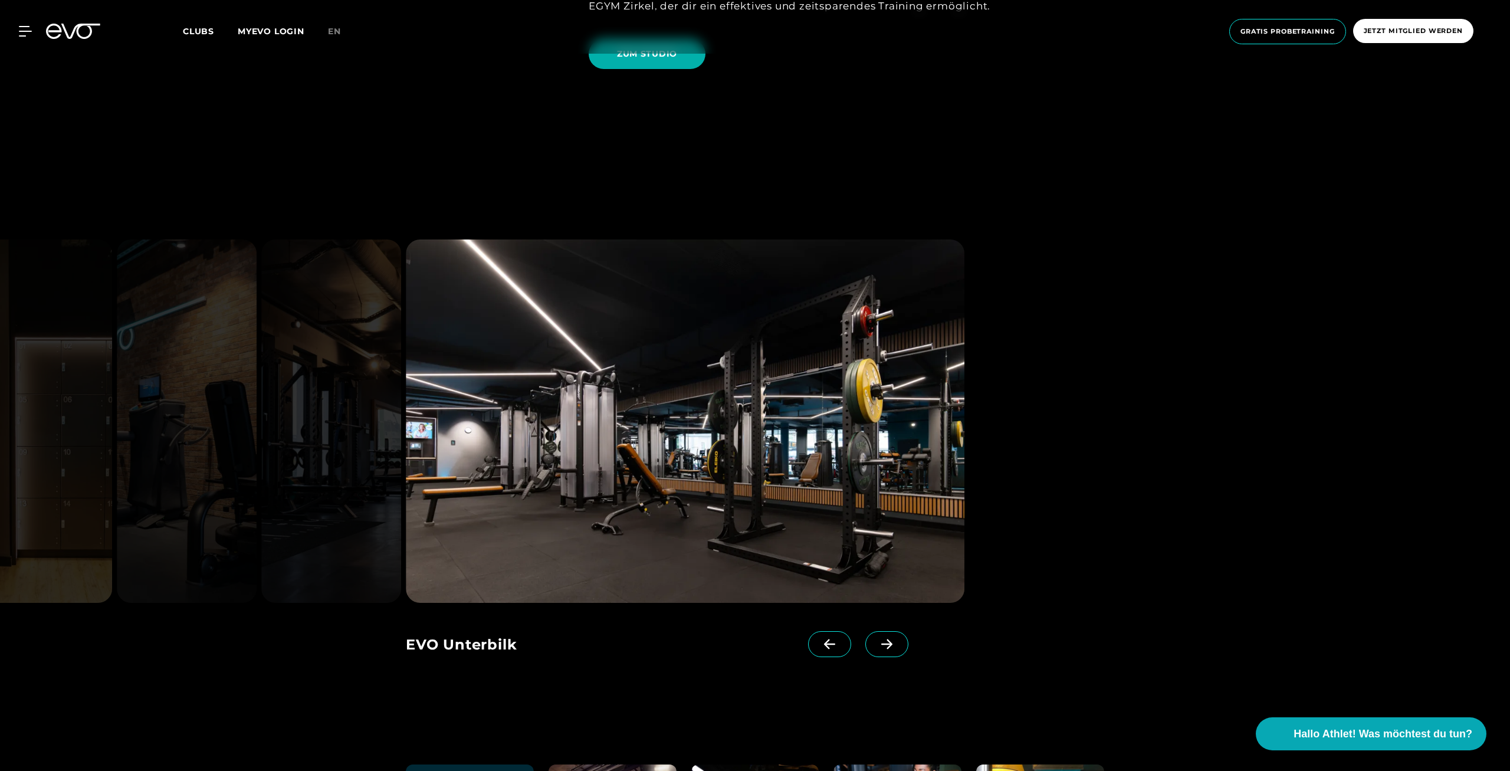
click at [892, 643] on icon at bounding box center [886, 644] width 21 height 11
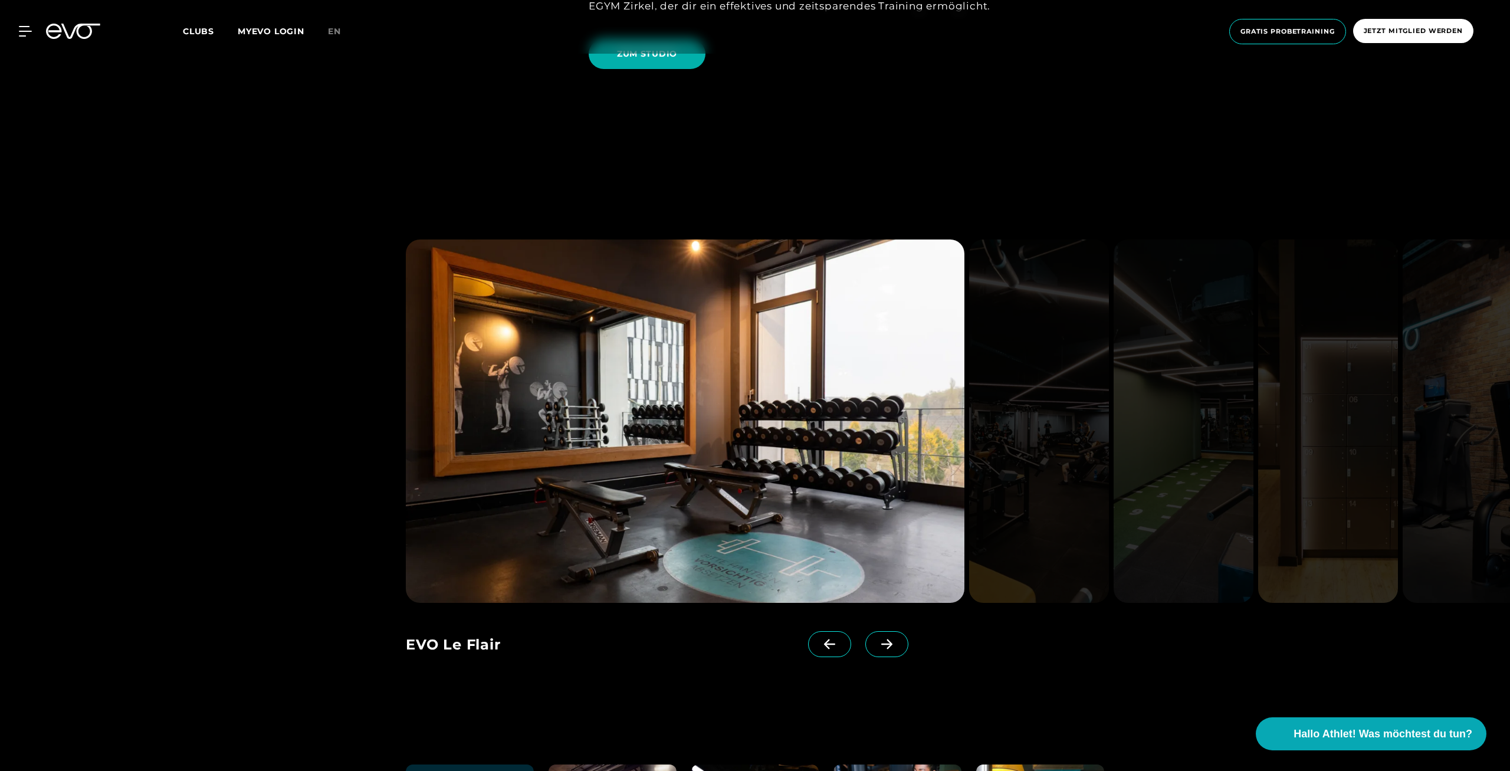
click at [892, 643] on icon at bounding box center [886, 644] width 21 height 11
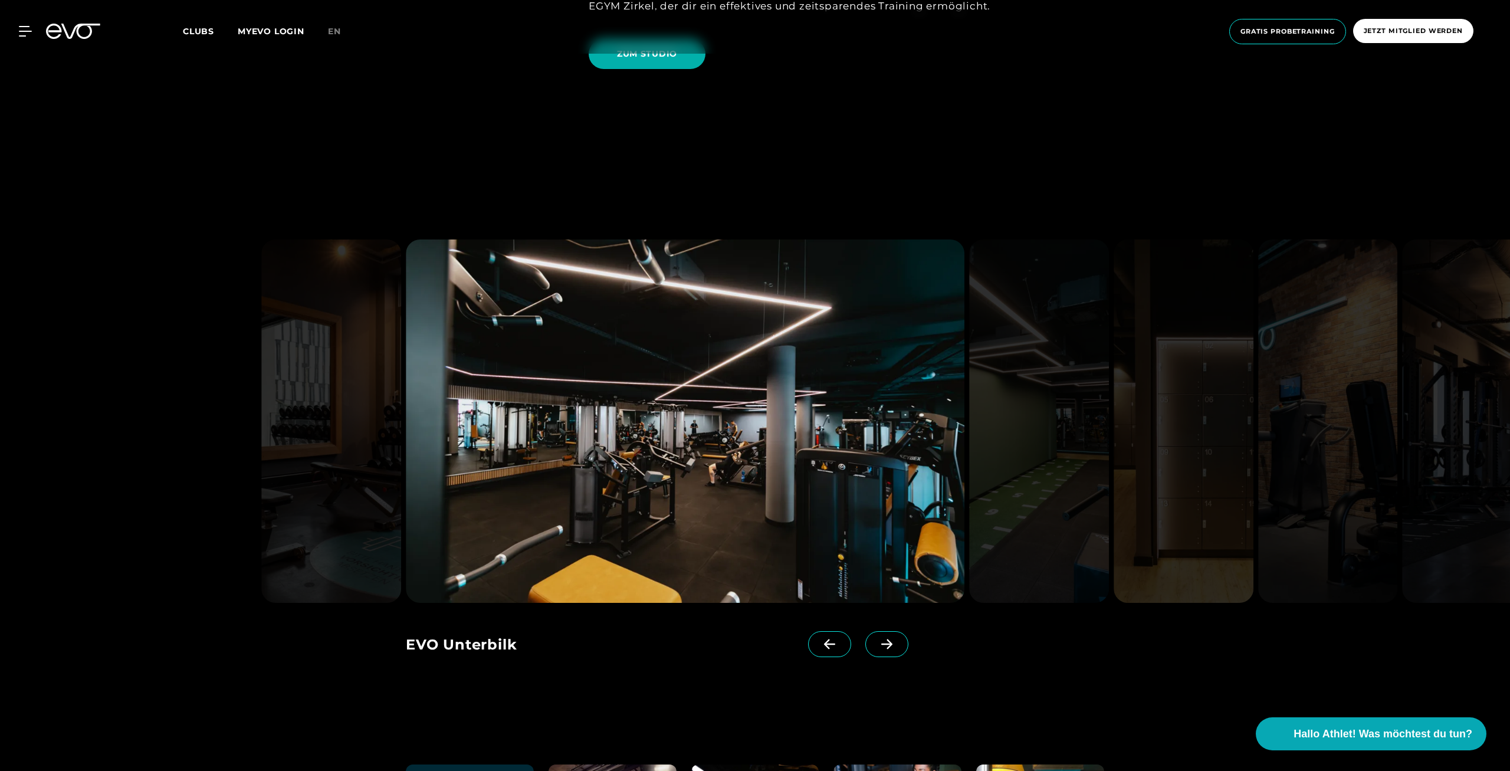
click at [892, 643] on icon at bounding box center [886, 644] width 21 height 11
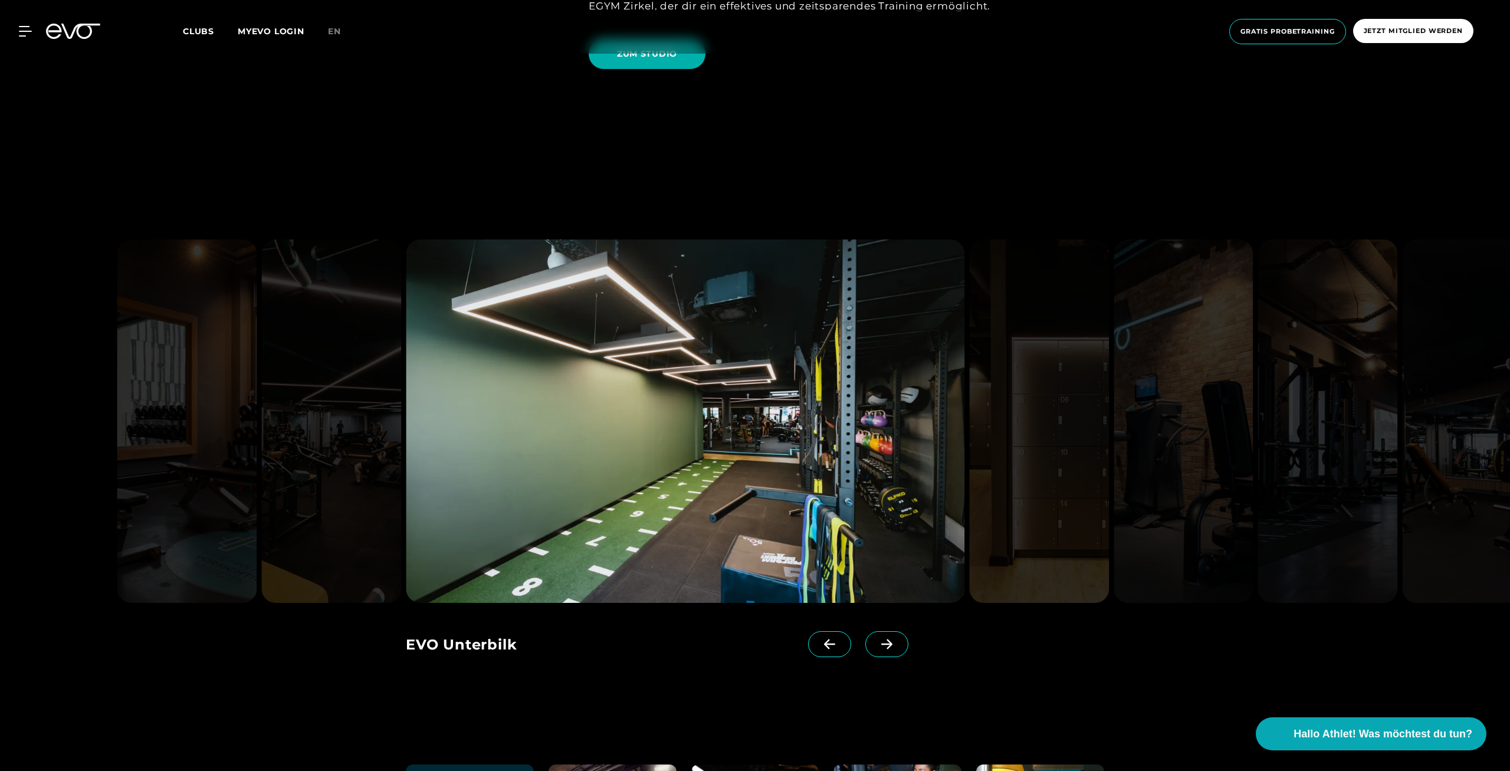
click at [892, 643] on icon at bounding box center [886, 644] width 21 height 11
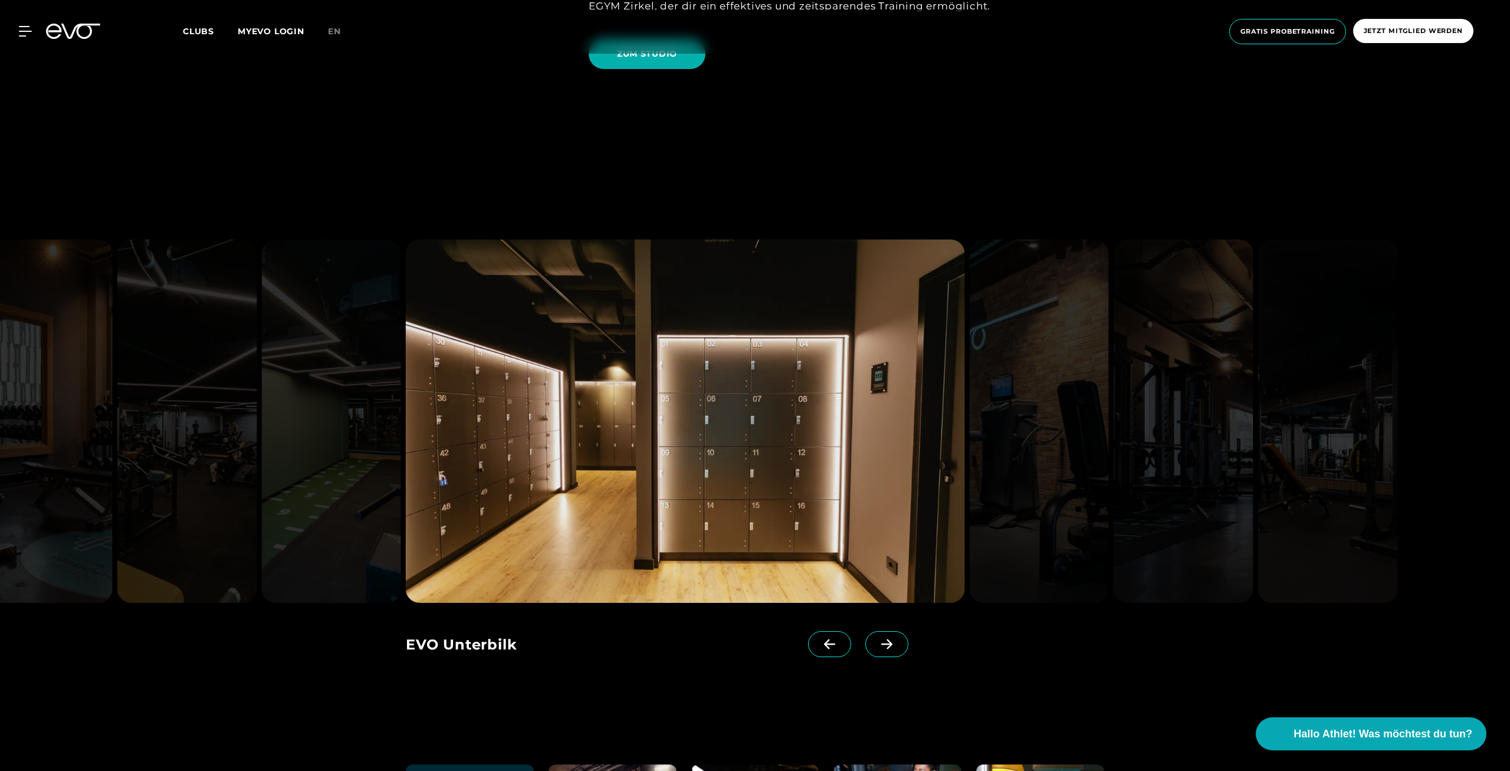
click at [880, 646] on icon at bounding box center [886, 644] width 21 height 11
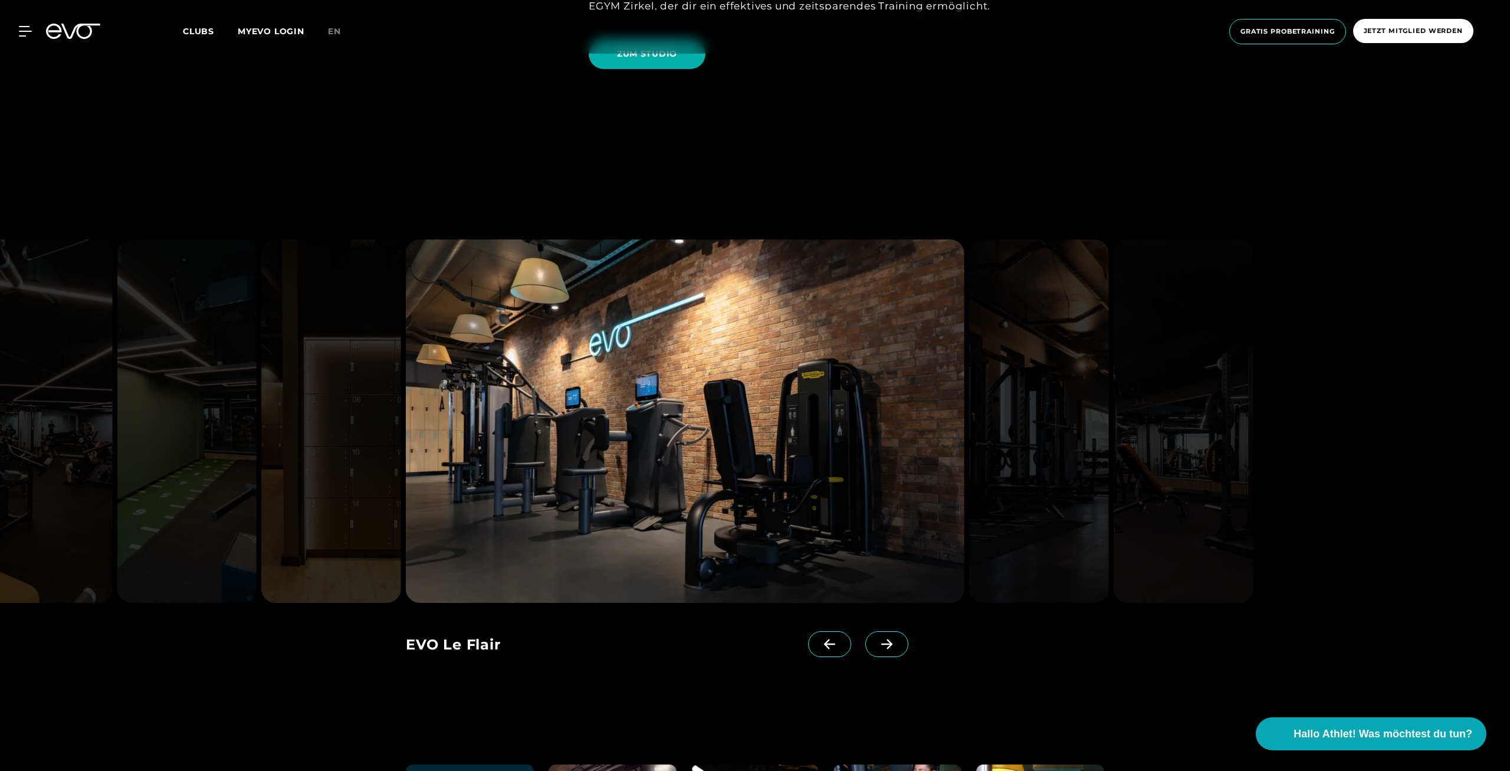
click at [880, 646] on icon at bounding box center [886, 644] width 21 height 11
